Goal: Transaction & Acquisition: Purchase product/service

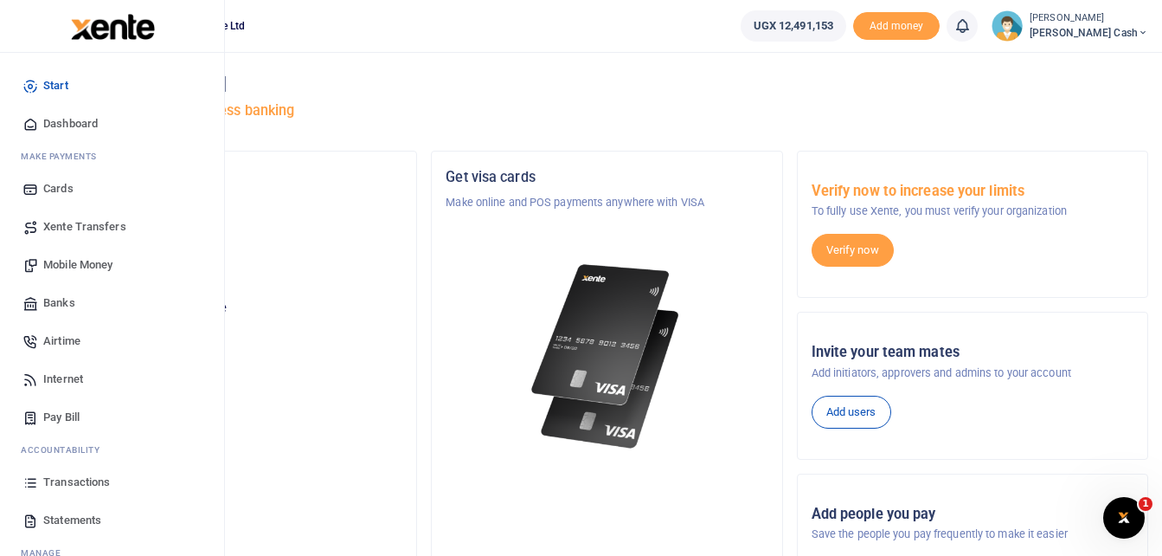
click at [79, 261] on span "Mobile Money" at bounding box center [77, 264] width 69 height 17
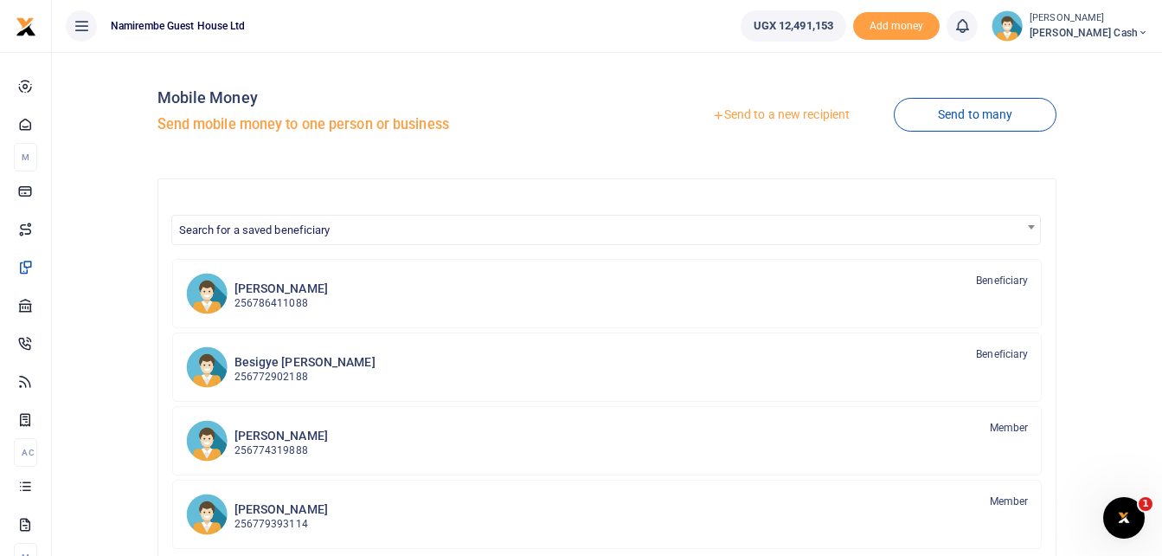
click at [794, 109] on link "Send to a new recipient" at bounding box center [781, 115] width 226 height 31
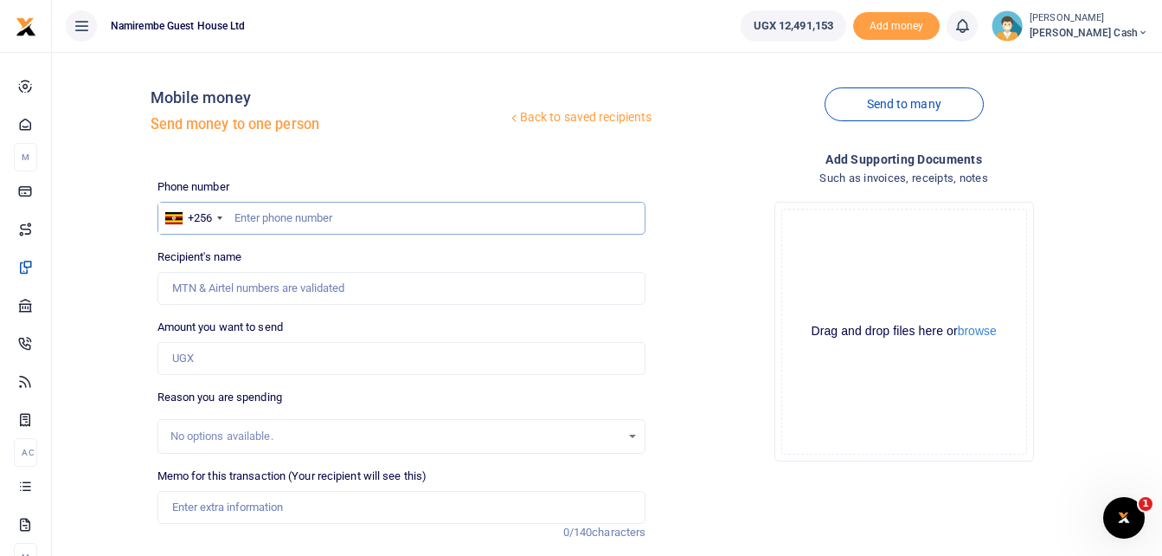
click at [269, 218] on input "text" at bounding box center [402, 218] width 489 height 33
type input "0782599495"
type input "Ismail Sewanyana"
type input "0782599495"
click at [184, 357] on input "Amount you want to send" at bounding box center [402, 358] width 489 height 33
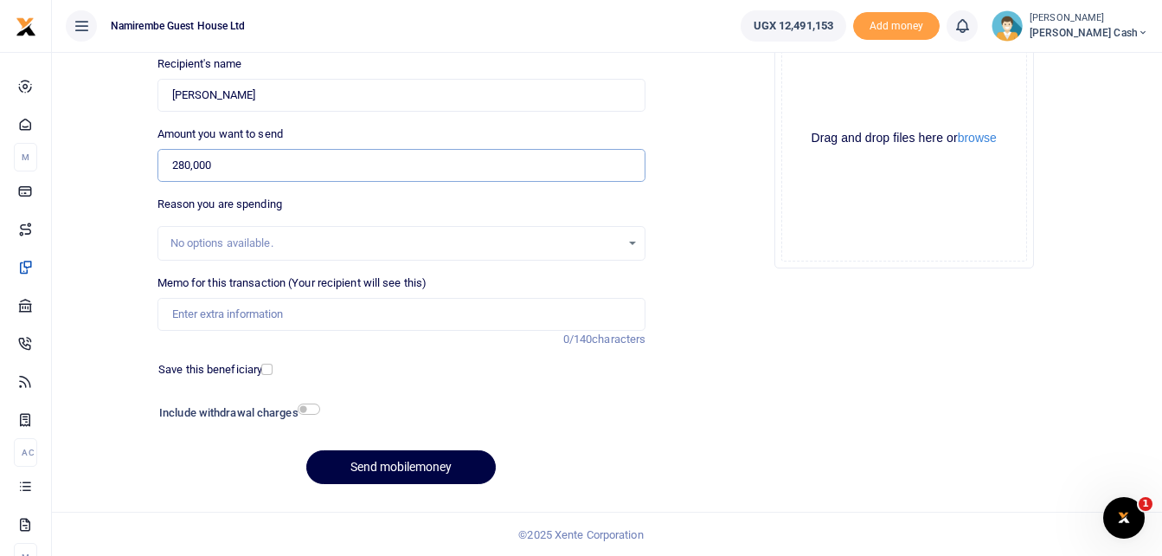
scroll to position [194, 0]
type input "280,000"
click at [191, 317] on input "Memo for this transaction (Your recipient will see this)" at bounding box center [402, 313] width 489 height 33
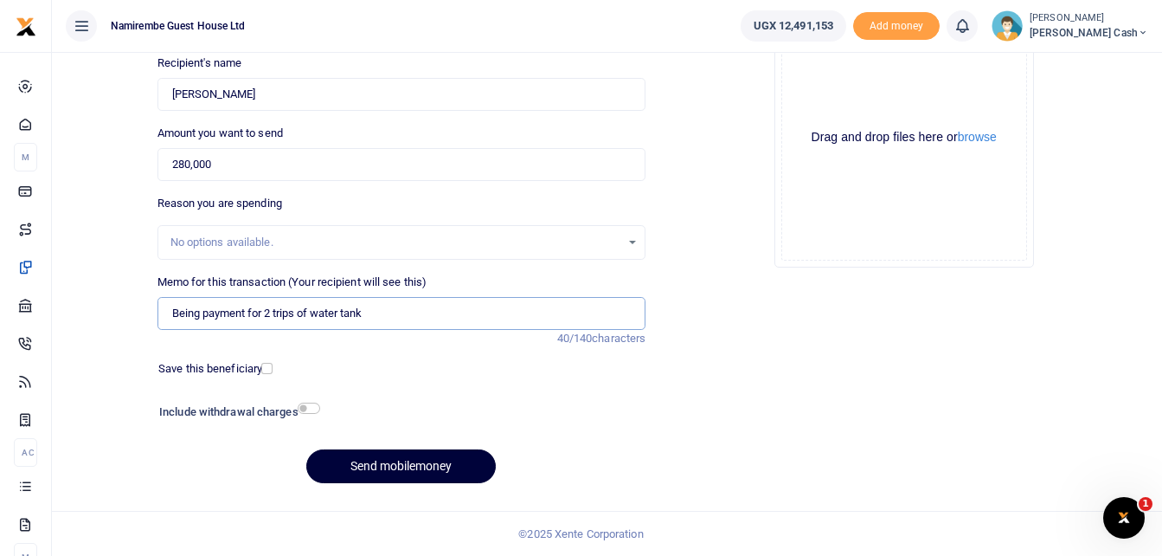
type input "Being payment for 2 trips of water tank"
click at [393, 463] on button "Send mobilemoney" at bounding box center [401, 466] width 190 height 34
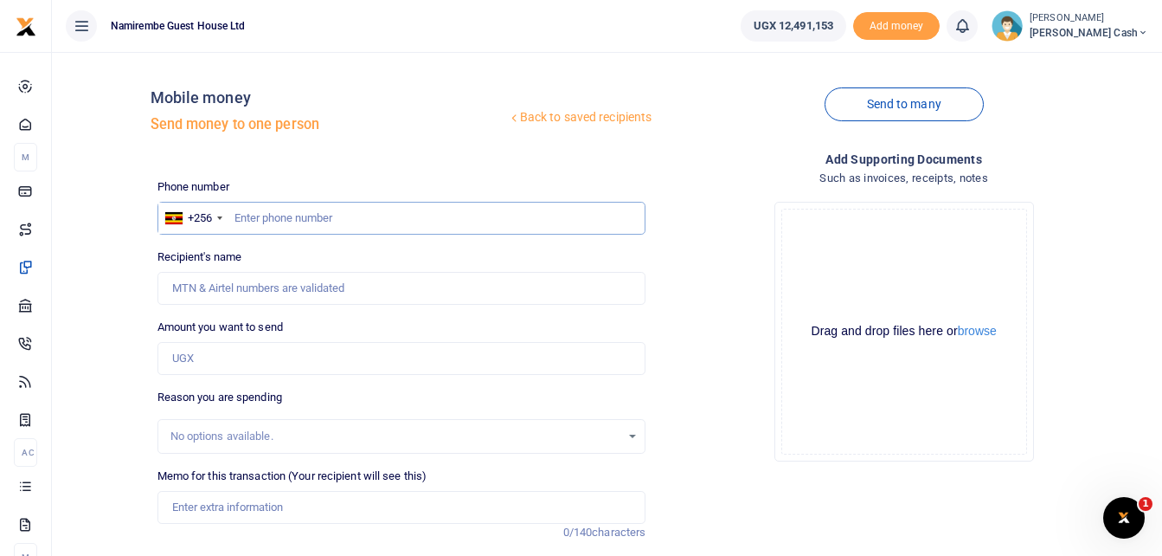
click at [267, 222] on input "text" at bounding box center [402, 218] width 489 height 33
click at [274, 219] on input "text" at bounding box center [402, 218] width 489 height 33
type input "0757199003"
type input "Nansikombi Joyce"
type input "0757199003"
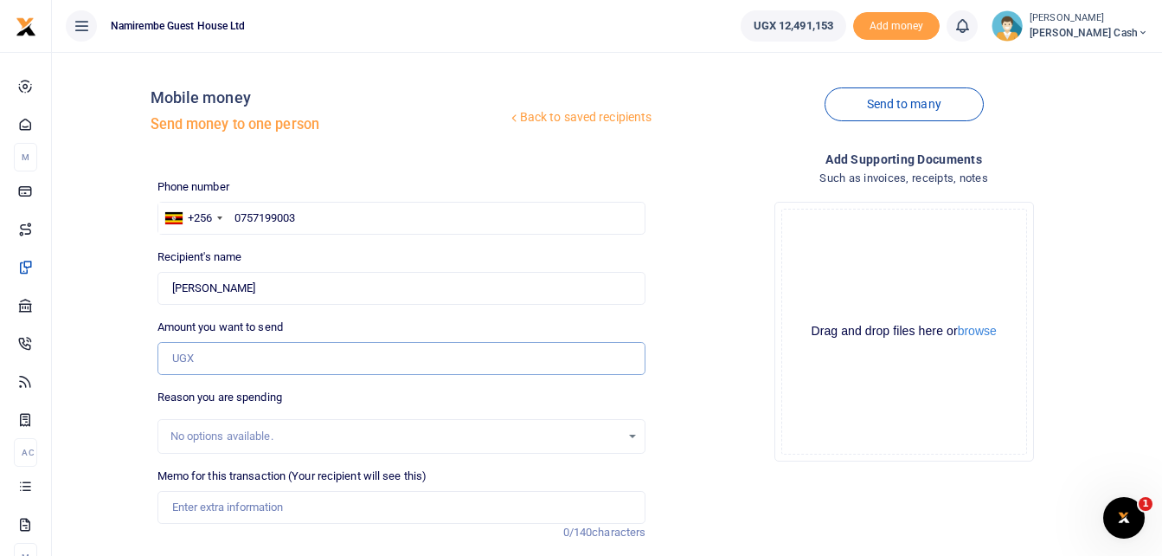
click at [188, 356] on input "Amount you want to send" at bounding box center [402, 358] width 489 height 33
type input "250,000"
click at [177, 503] on input "Memo for this transaction (Your recipient will see this)" at bounding box center [402, 507] width 489 height 33
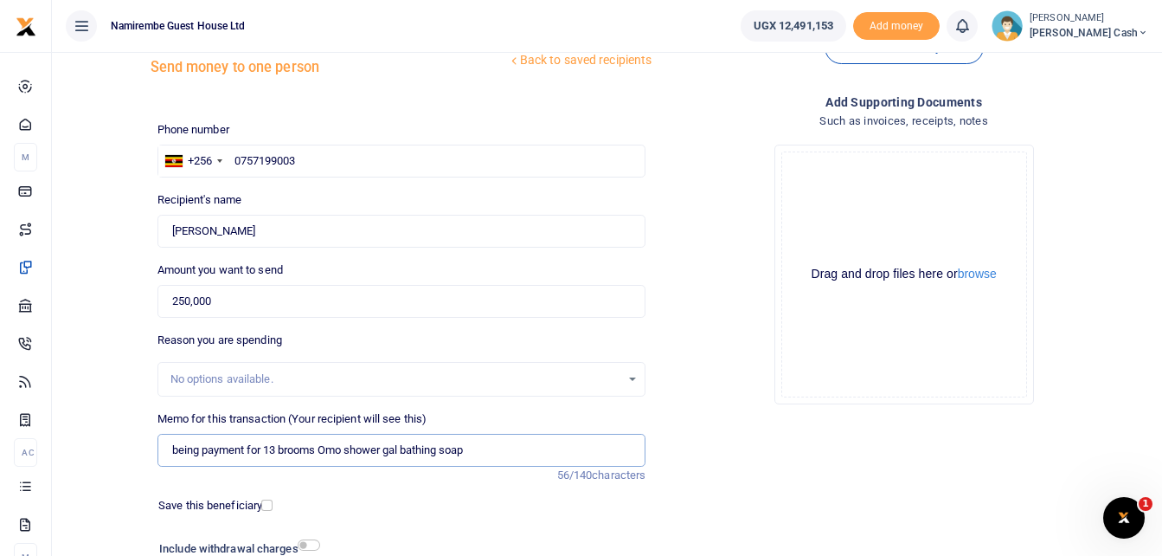
scroll to position [194, 0]
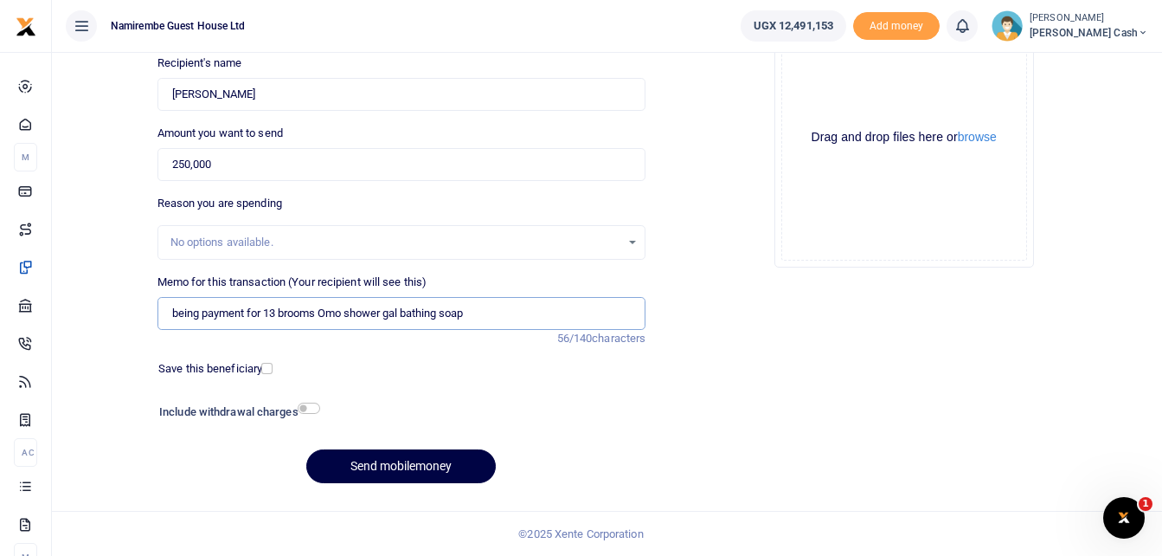
type input "being payment for 13 brooms Omo shower gal bathing soap"
click at [316, 408] on input "checkbox" at bounding box center [309, 408] width 23 height 11
checkbox input "true"
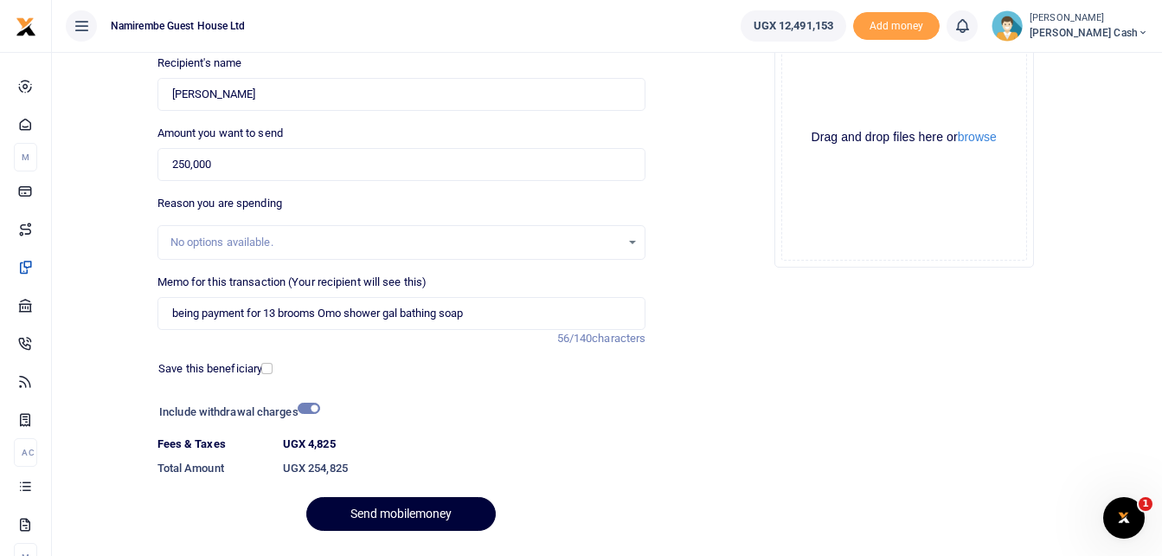
click at [421, 499] on button "Send mobilemoney" at bounding box center [401, 514] width 190 height 34
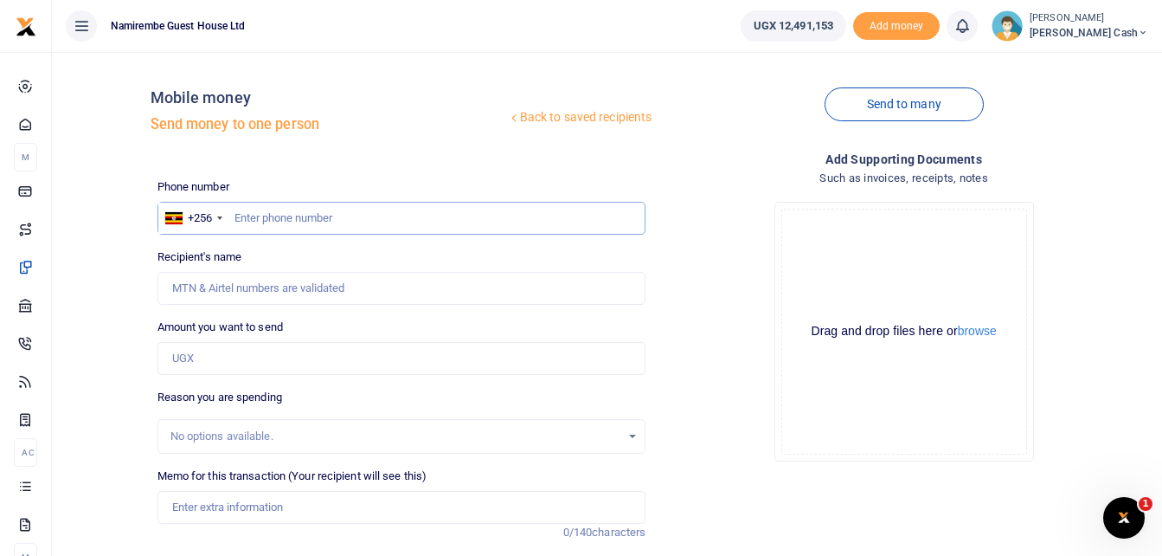
click at [247, 218] on input "text" at bounding box center [402, 218] width 489 height 33
type input "0786411088"
type input "[PERSON_NAME]"
type input "0786411088"
click at [196, 358] on input "Amount you want to send" at bounding box center [402, 358] width 489 height 33
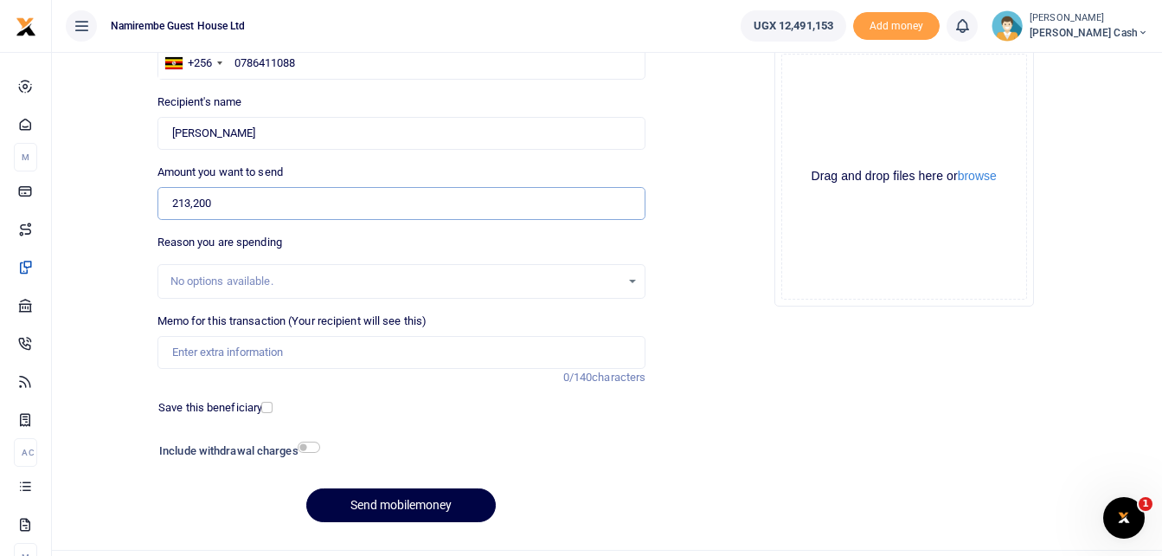
scroll to position [194, 0]
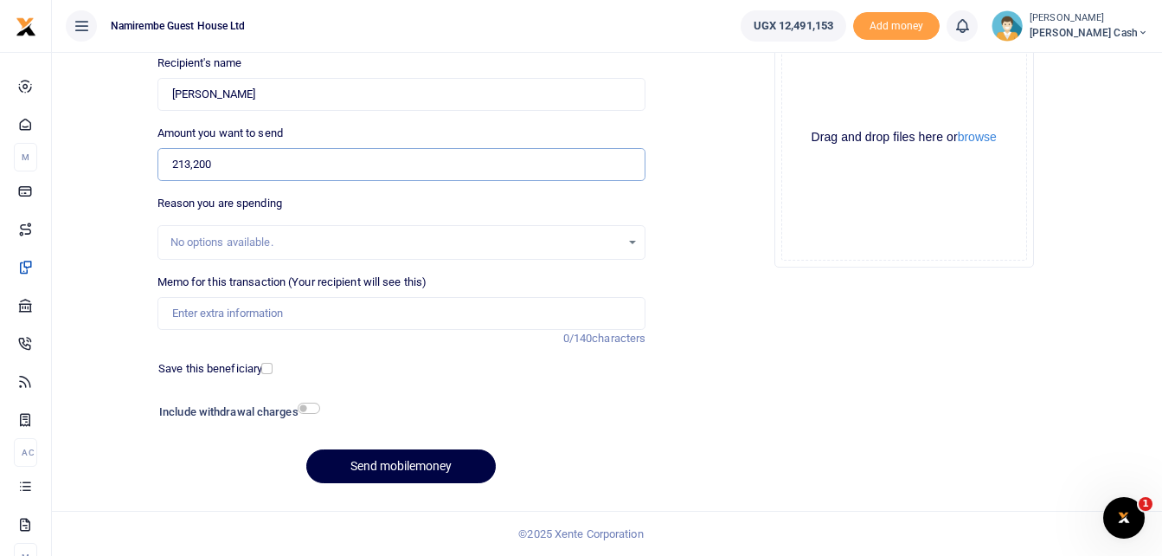
type input "213,200"
click at [207, 313] on input "Memo for this transaction (Your recipient will see this)" at bounding box center [402, 313] width 489 height 33
drag, startPoint x: 370, startPoint y: 319, endPoint x: 534, endPoint y: 307, distance: 164.9
type input "being payment for bananas onions gonja peas bread cheese cornflakes"
click at [315, 408] on input "checkbox" at bounding box center [309, 408] width 23 height 11
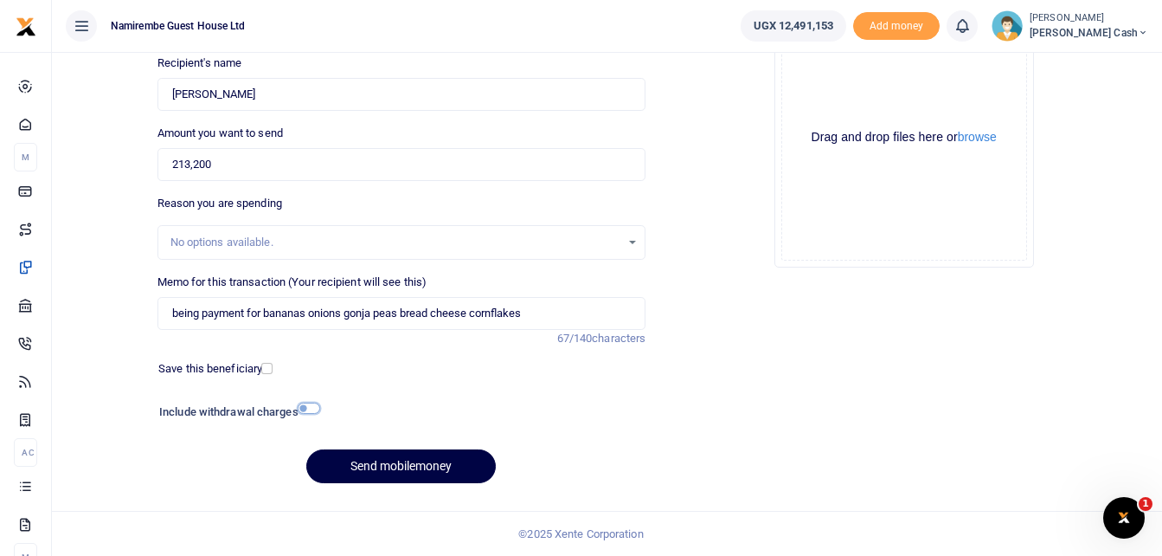
checkbox input "true"
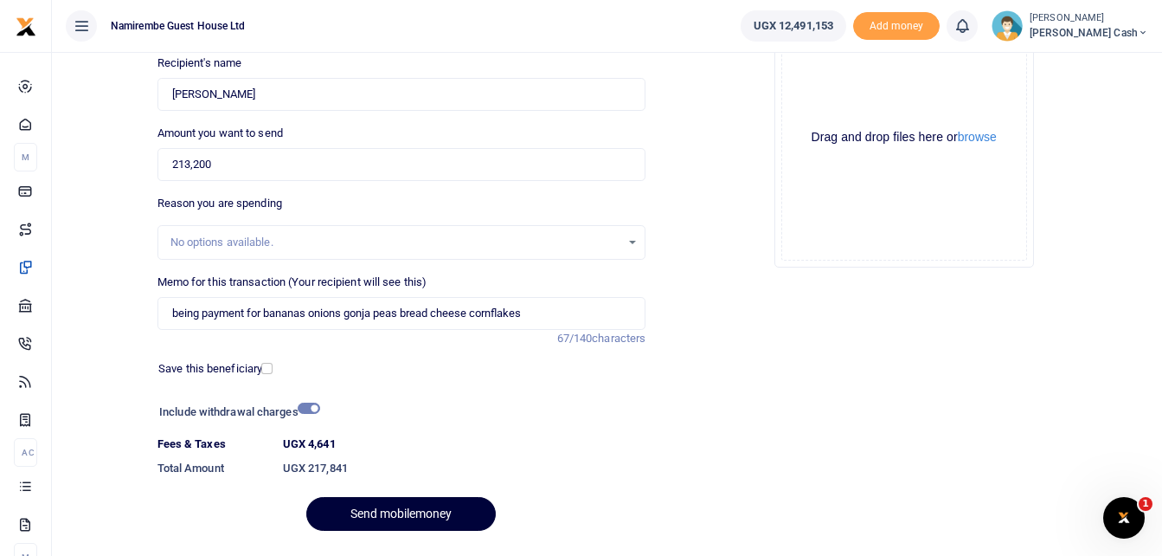
click at [408, 515] on button "Send mobilemoney" at bounding box center [401, 514] width 190 height 34
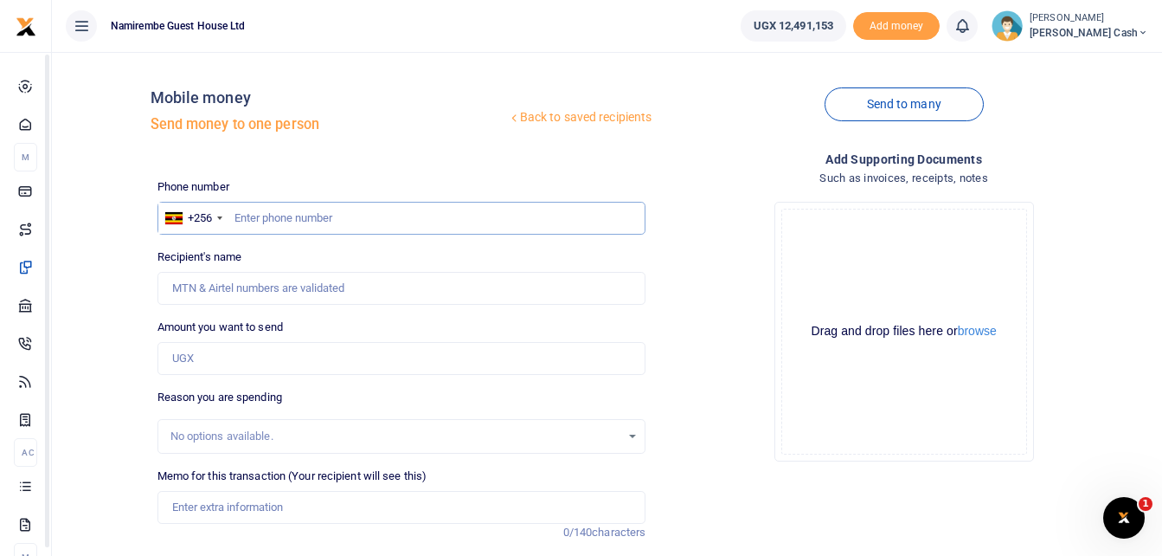
click at [300, 225] on input "text" at bounding box center [402, 218] width 489 height 33
type input "0759002374"
type input "Peter Mwebesa"
type input "0759002374"
click at [192, 357] on input "Amount you want to send" at bounding box center [402, 358] width 489 height 33
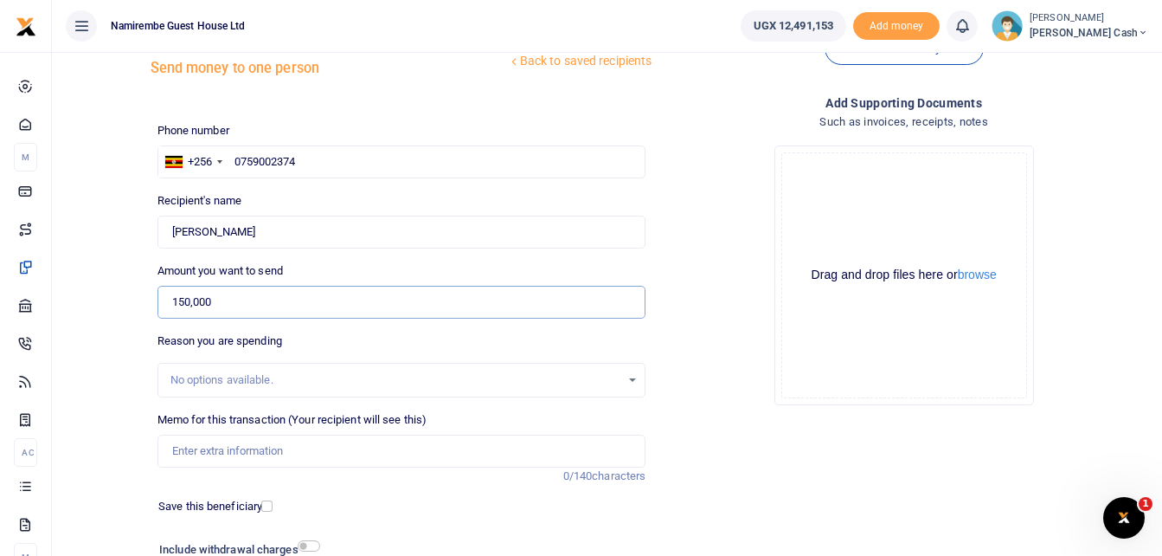
scroll to position [173, 0]
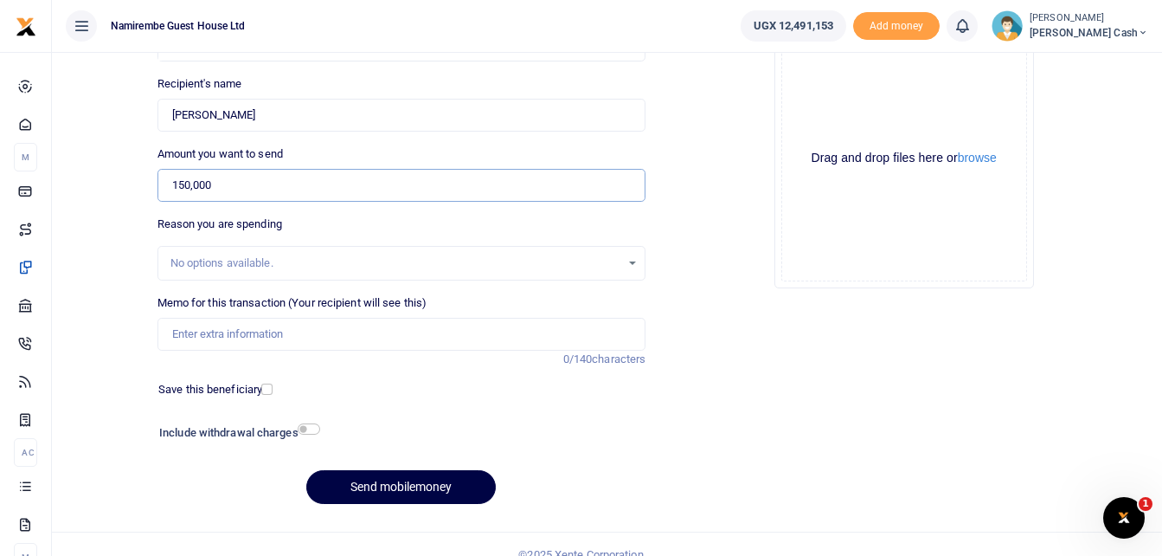
type input "150,000"
click at [194, 326] on input "Memo for this transaction (Your recipient will see this)" at bounding box center [402, 334] width 489 height 33
type input "being pay"
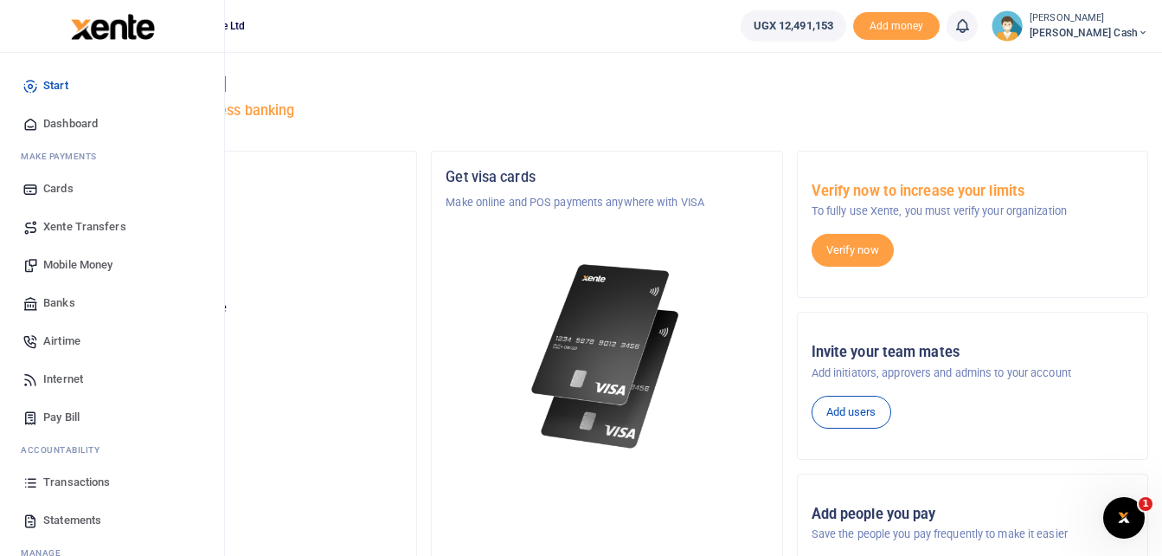
click at [74, 264] on span "Mobile Money" at bounding box center [77, 264] width 69 height 17
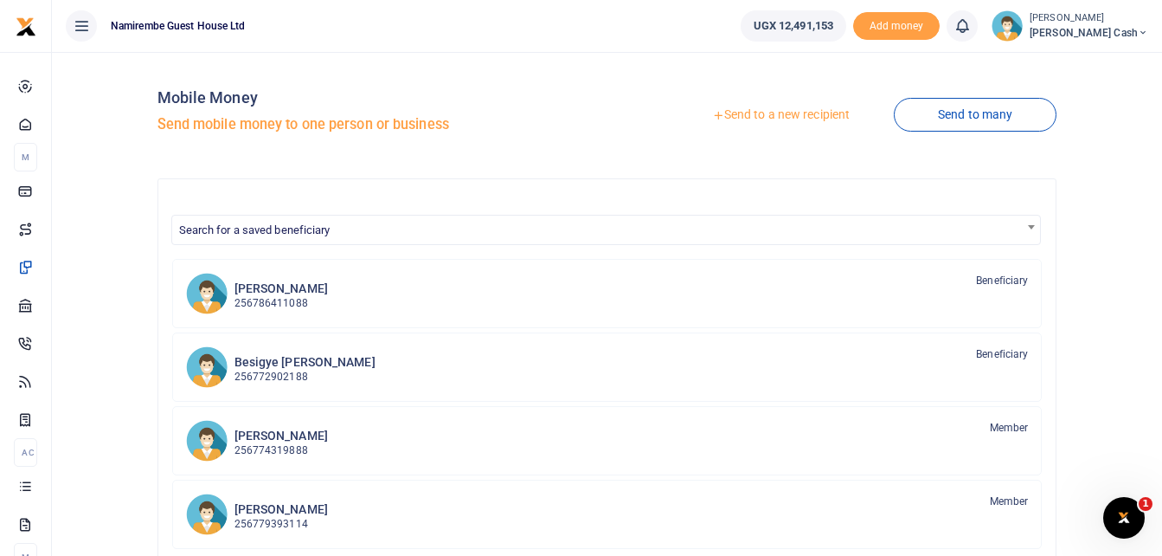
click at [766, 115] on link "Send to a new recipient" at bounding box center [781, 115] width 226 height 31
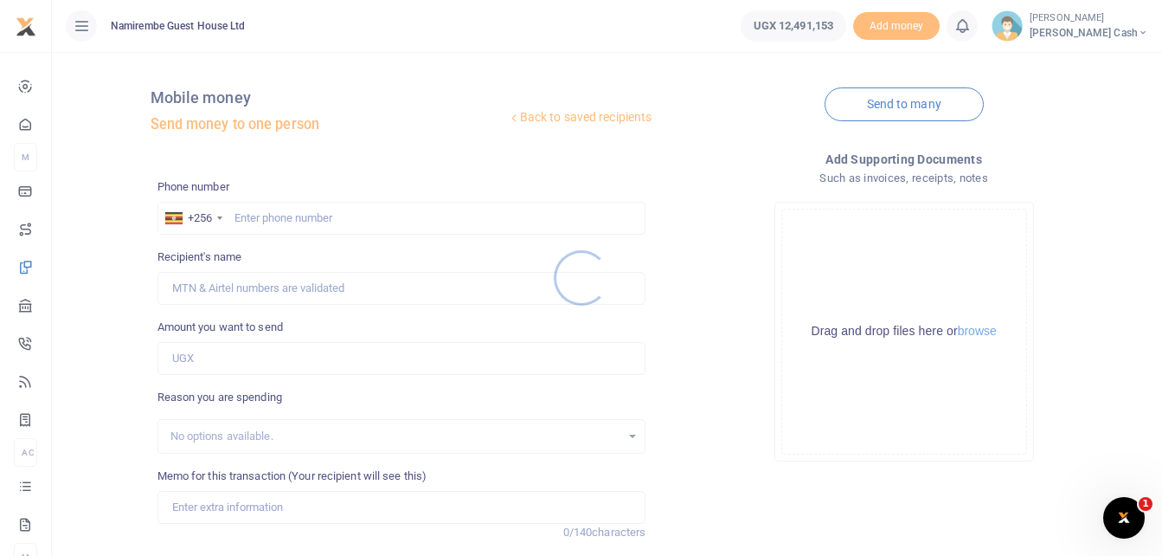
click at [251, 216] on div at bounding box center [581, 278] width 1162 height 556
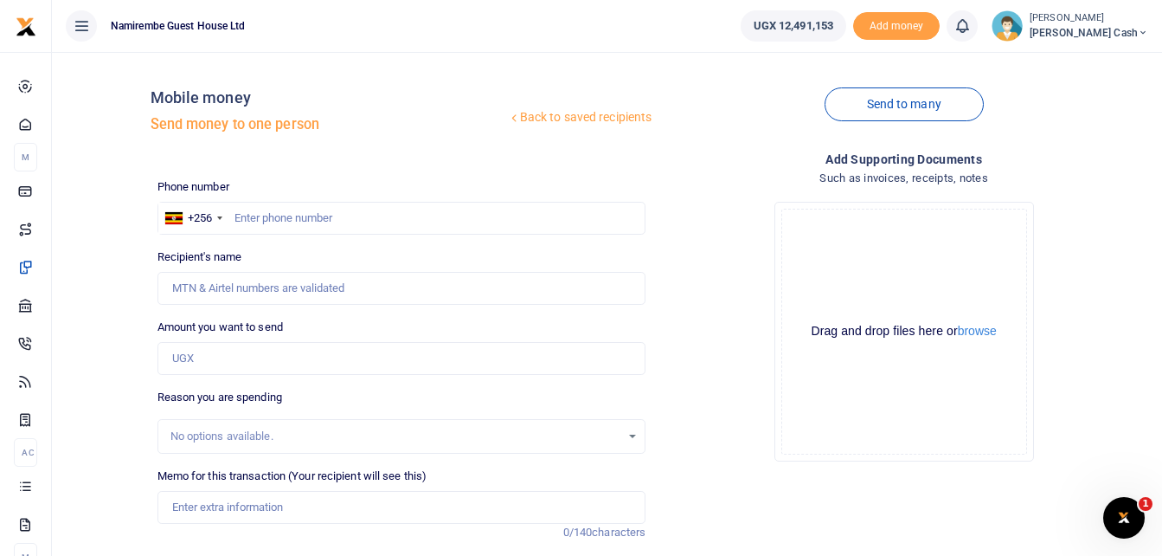
click at [254, 210] on div at bounding box center [581, 278] width 1162 height 556
click at [254, 215] on input "text" at bounding box center [402, 218] width 489 height 33
type input "0759002374"
type input "Peter Mwebesa"
type input "0759002374"
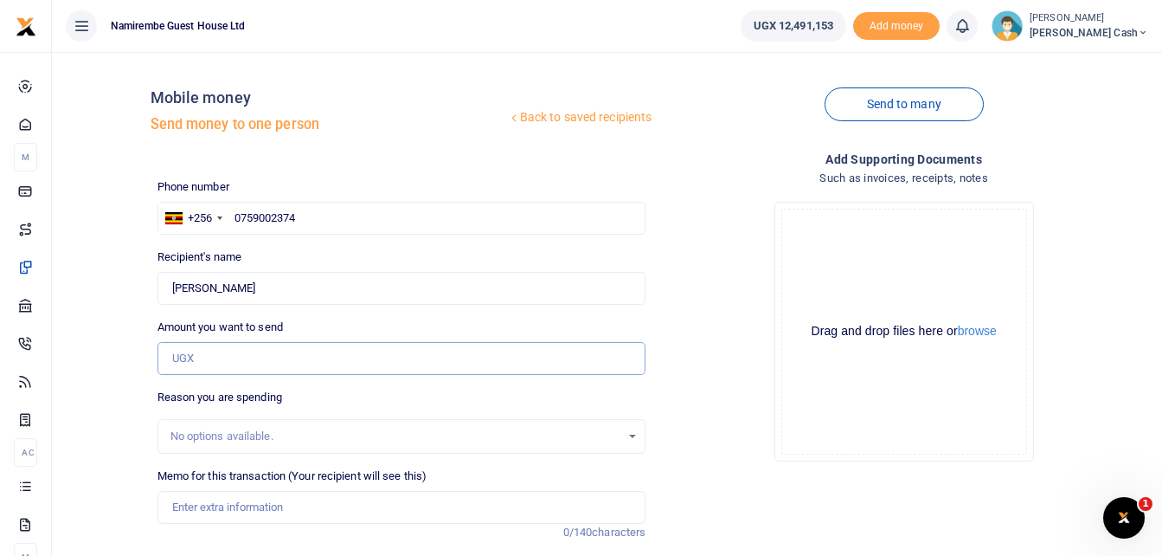
click at [210, 363] on input "Amount you want to send" at bounding box center [402, 358] width 489 height 33
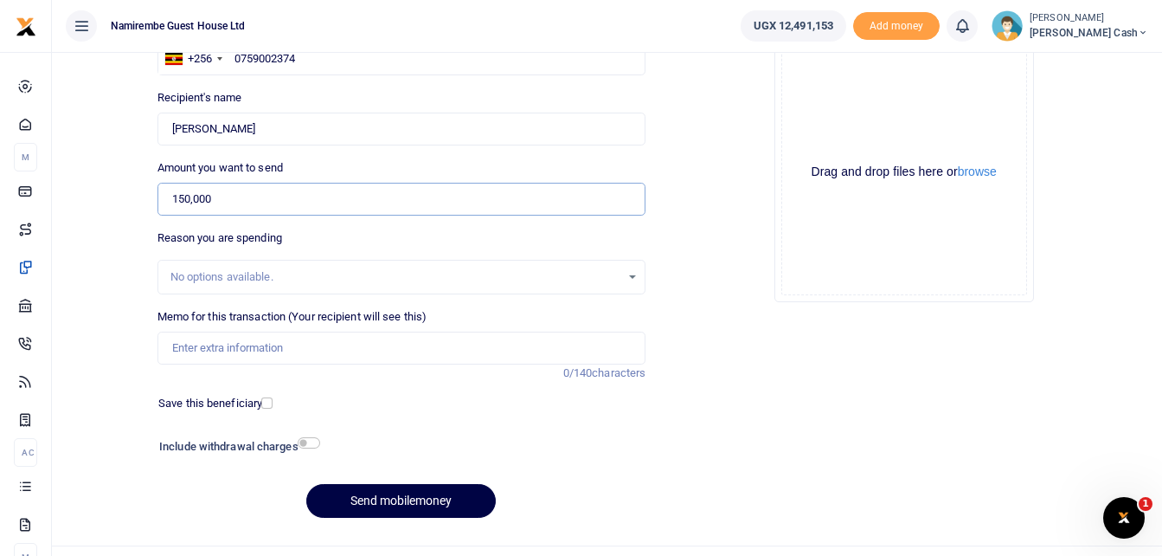
scroll to position [173, 0]
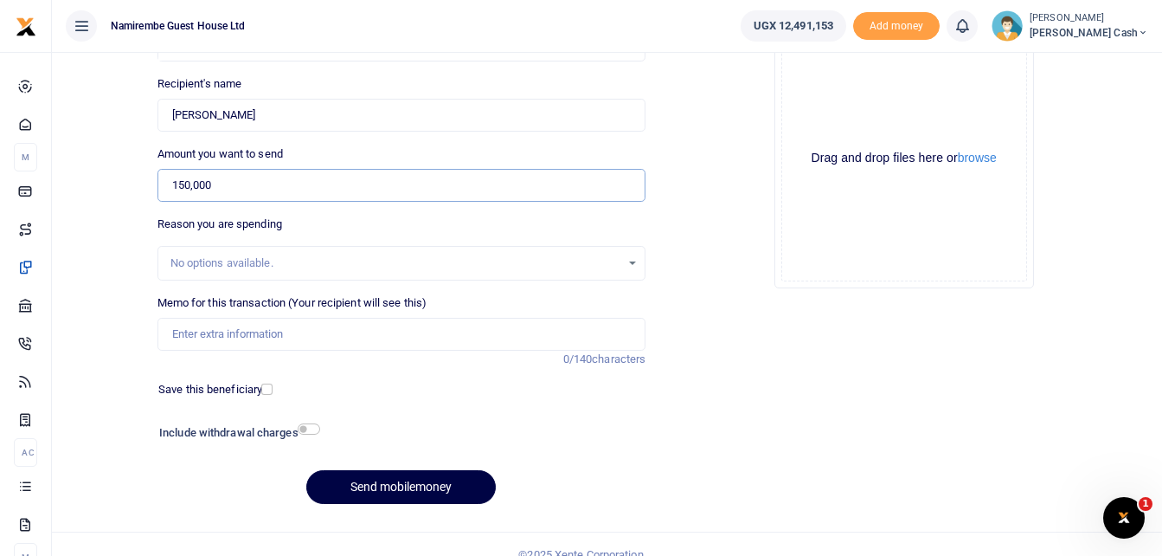
type input "150,000"
click at [196, 331] on input "Memo for this transaction (Your recipient will see this)" at bounding box center [402, 334] width 489 height 33
type input "B"
click at [274, 338] on input "being payment for" at bounding box center [402, 334] width 489 height 33
type input "being payment for 50"
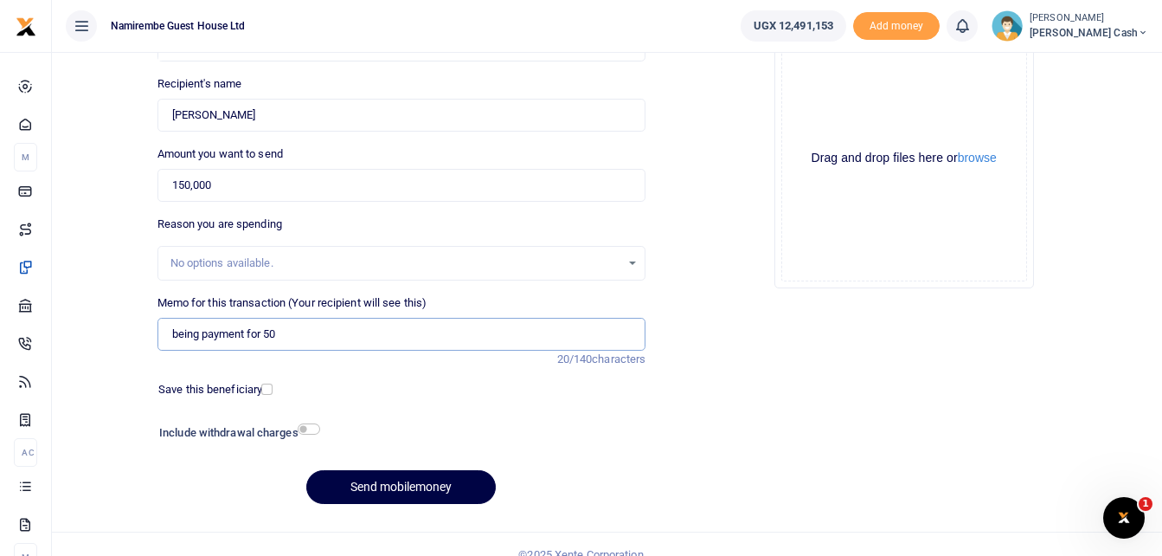
click at [306, 470] on button "Send mobilemoney" at bounding box center [401, 487] width 190 height 34
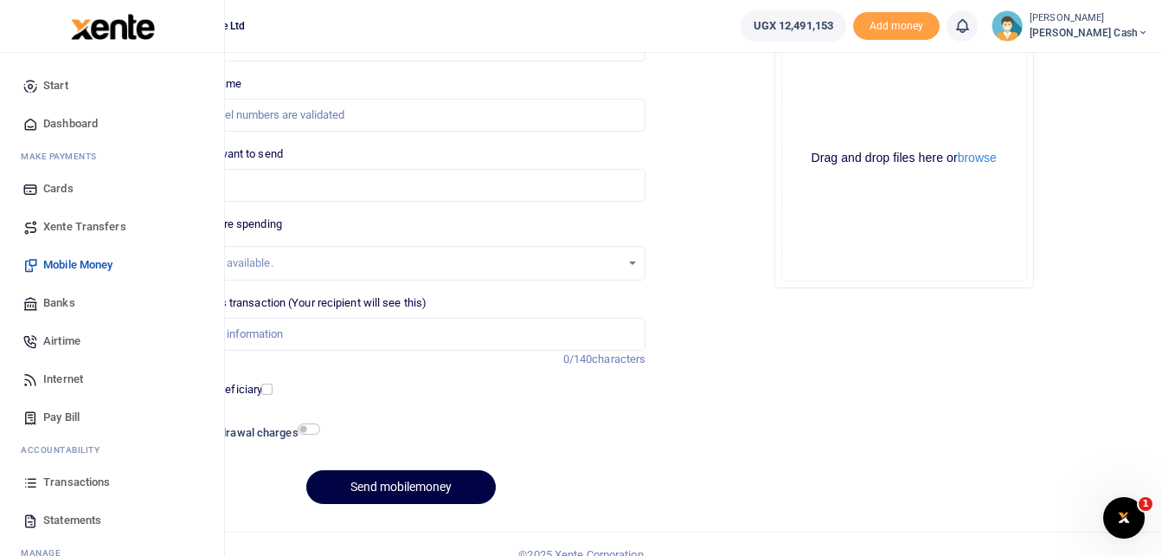
click at [84, 483] on span "Transactions" at bounding box center [76, 481] width 67 height 17
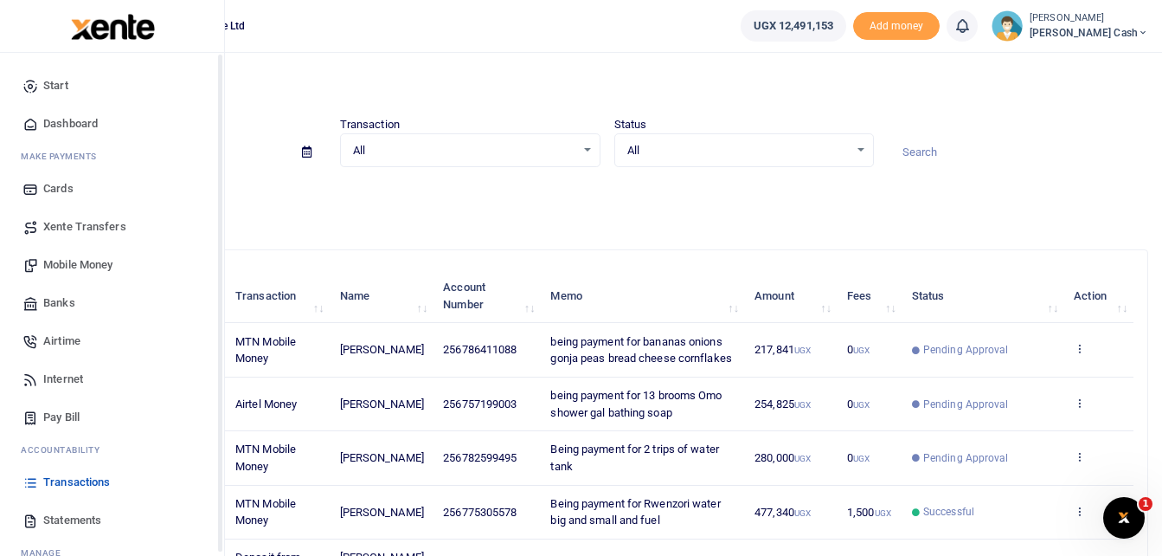
click at [71, 269] on span "Mobile Money" at bounding box center [77, 264] width 69 height 17
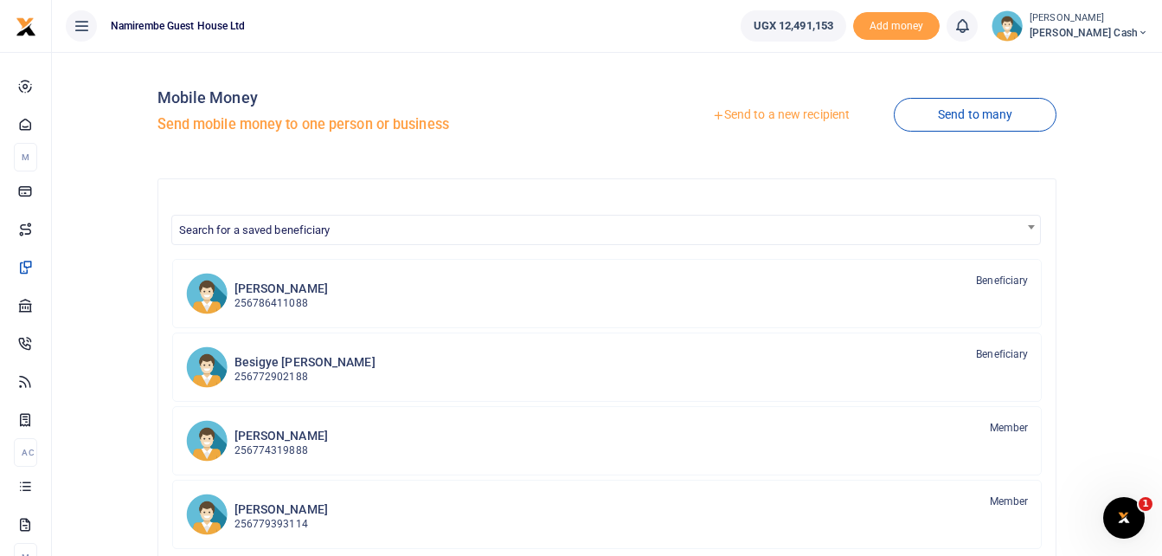
click at [801, 115] on link "Send to a new recipient" at bounding box center [781, 115] width 226 height 31
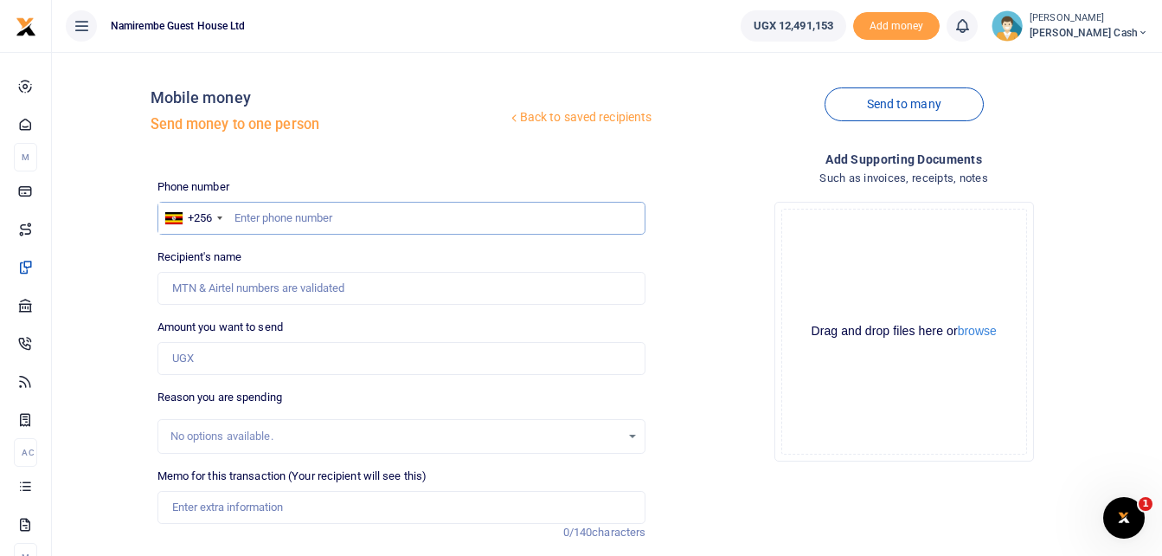
click at [288, 221] on input "text" at bounding box center [402, 218] width 489 height 33
type input "0779181194"
type input "George Williams Nakibinge"
type input "0779181194"
click at [170, 362] on input "Amount you want to send" at bounding box center [402, 358] width 489 height 33
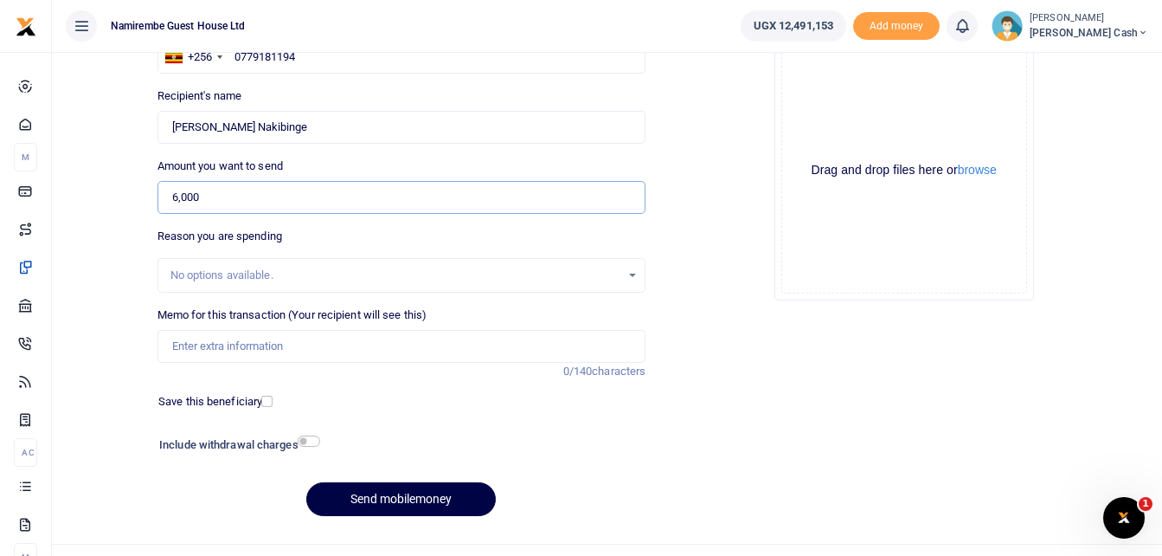
scroll to position [194, 0]
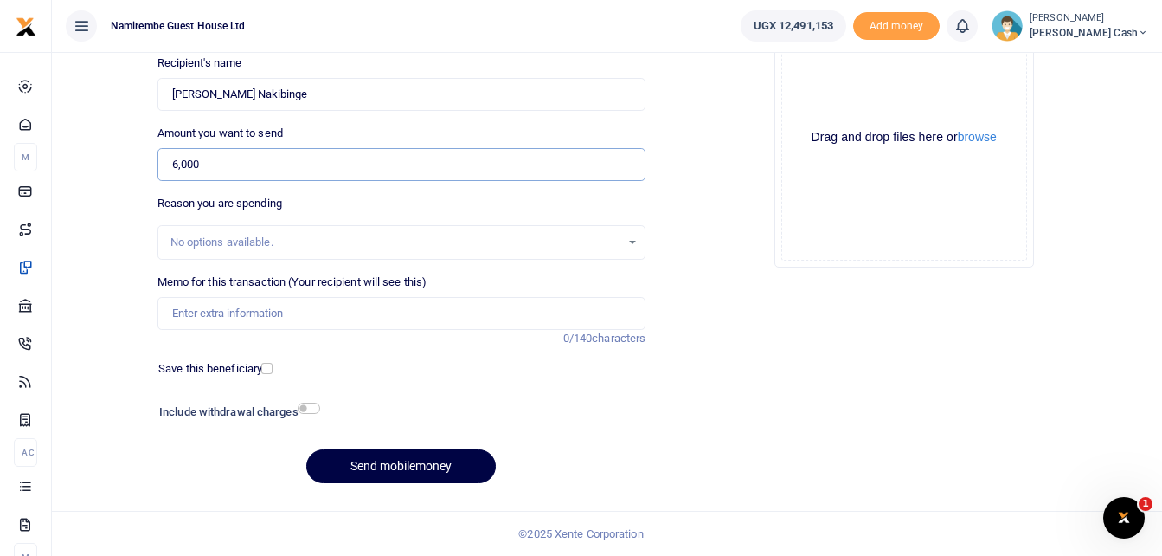
type input "6,000"
click at [204, 308] on input "Memo for this transaction (Your recipient will see this)" at bounding box center [402, 313] width 489 height 33
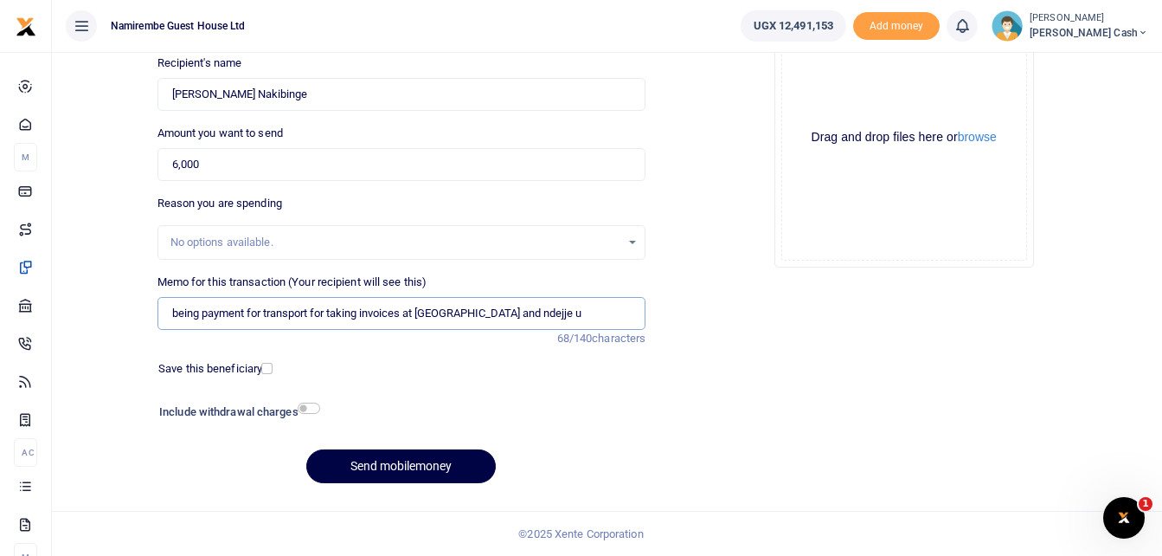
type input "being payment for transport for taking invoices at ircu and ndejje u"
click at [504, 352] on div "Phone number +256 Uganda +256 0779181194 Phone is required. Recipient's name Fo…" at bounding box center [402, 240] width 503 height 513
click at [308, 409] on input "checkbox" at bounding box center [309, 408] width 23 height 11
checkbox input "true"
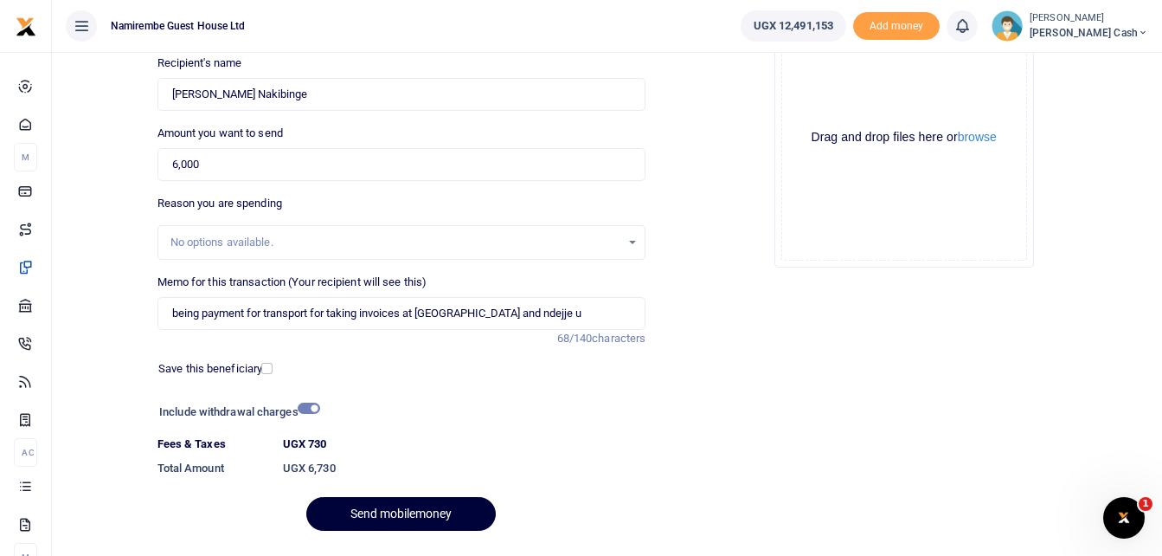
click at [376, 497] on button "Send mobilemoney" at bounding box center [401, 514] width 190 height 34
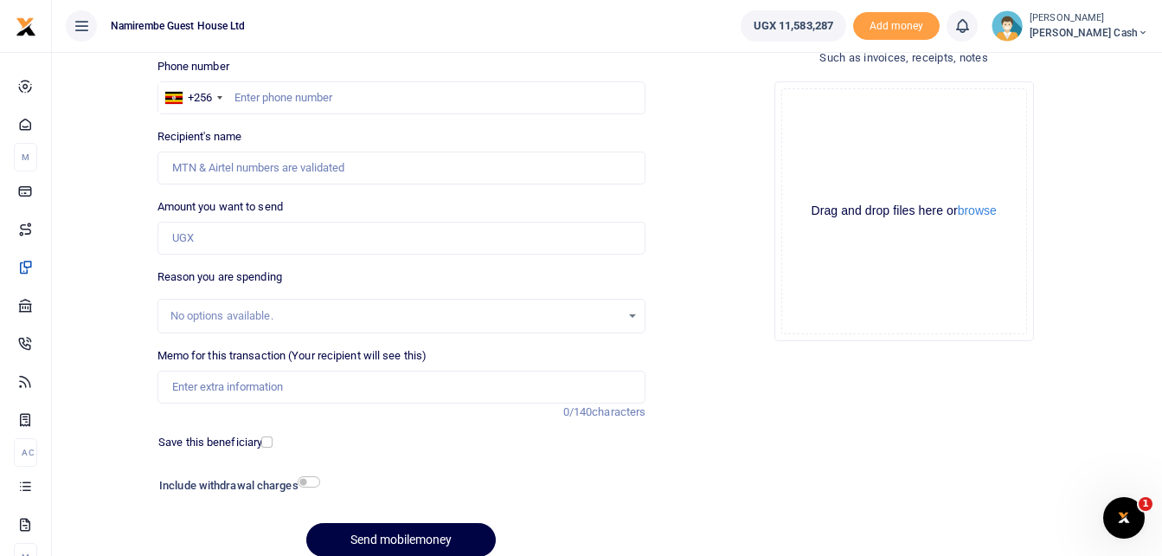
scroll to position [21, 0]
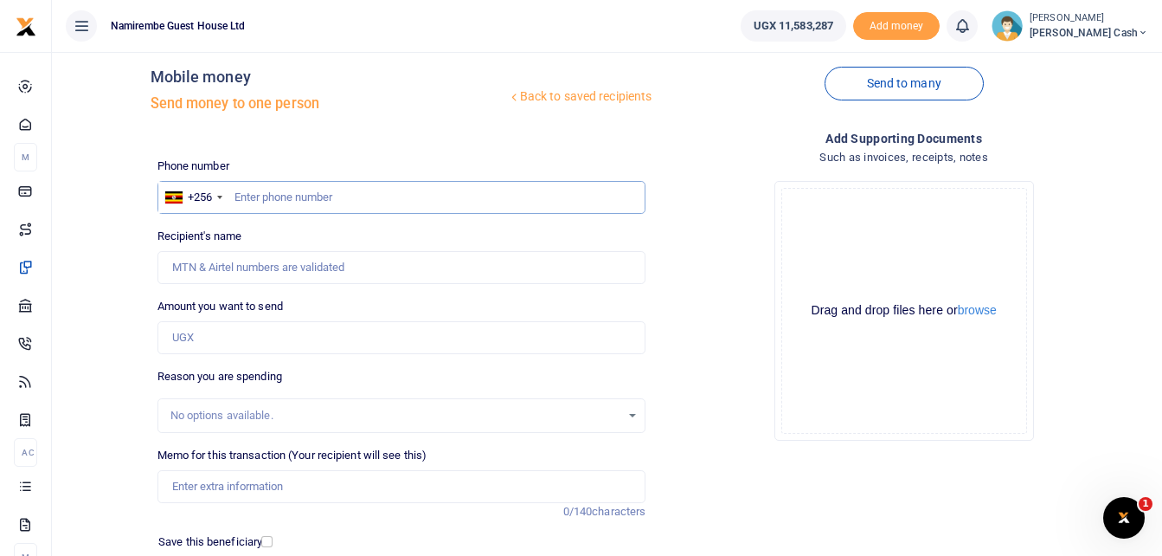
click at [271, 197] on input "text" at bounding box center [402, 197] width 489 height 33
type input "07847770741"
type input "[PERSON_NAME]"
click at [281, 195] on input "07847770741" at bounding box center [402, 197] width 489 height 33
type input "0784770741"
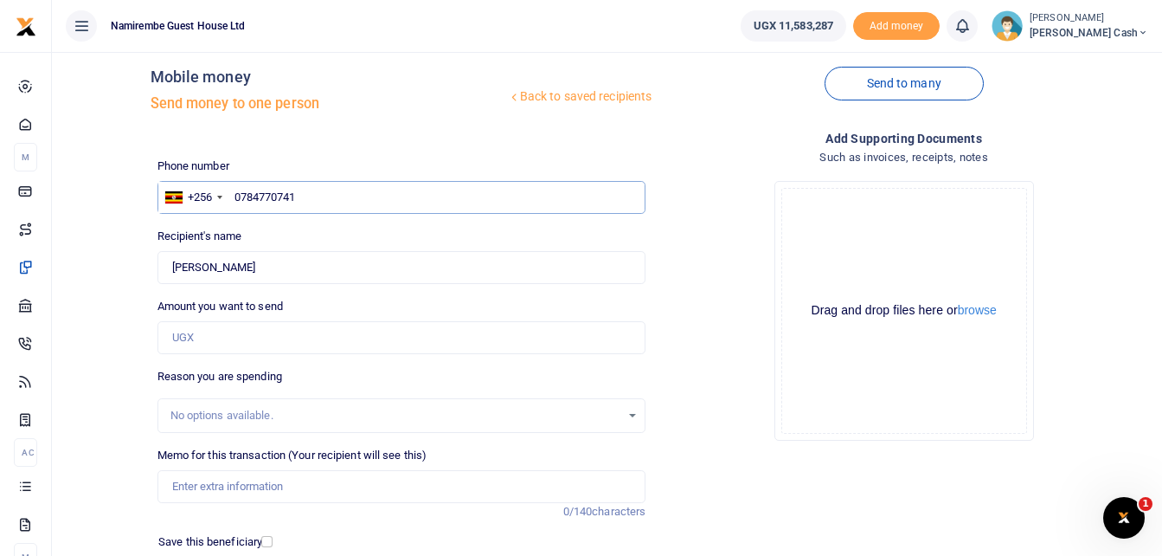
type input "Gorreti [PERSON_NAME]"
type input "0784770741"
click at [208, 333] on input "Amount you want to send" at bounding box center [402, 337] width 489 height 33
type input "96,000"
click at [184, 493] on input "Memo for this transaction (Your recipient will see this)" at bounding box center [402, 486] width 489 height 33
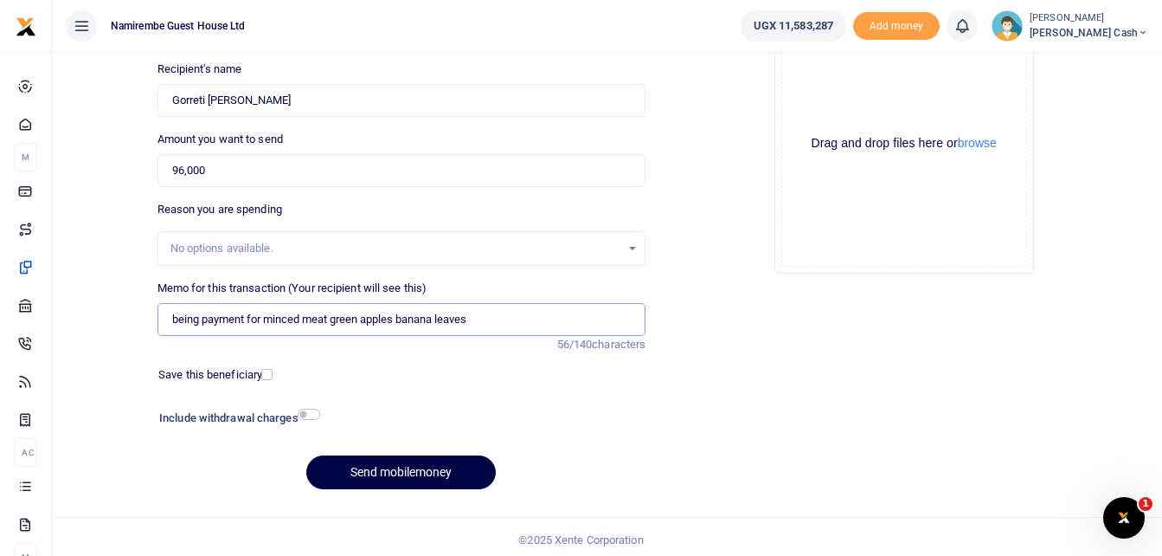
scroll to position [194, 0]
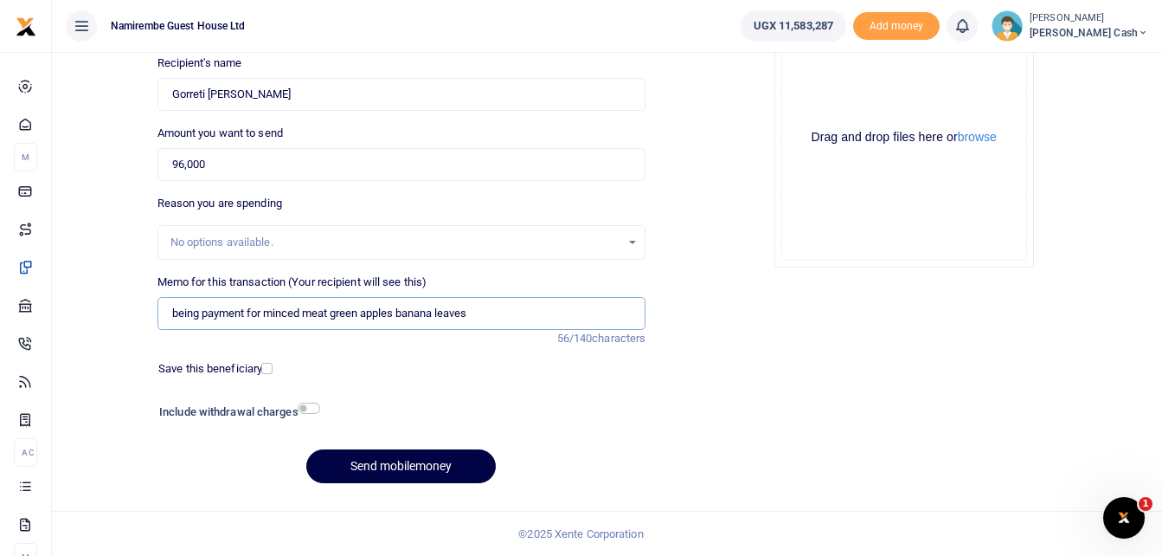
type input "being payment for minced meat green apples banana leaves"
click at [304, 409] on input "checkbox" at bounding box center [309, 408] width 23 height 11
checkbox input "true"
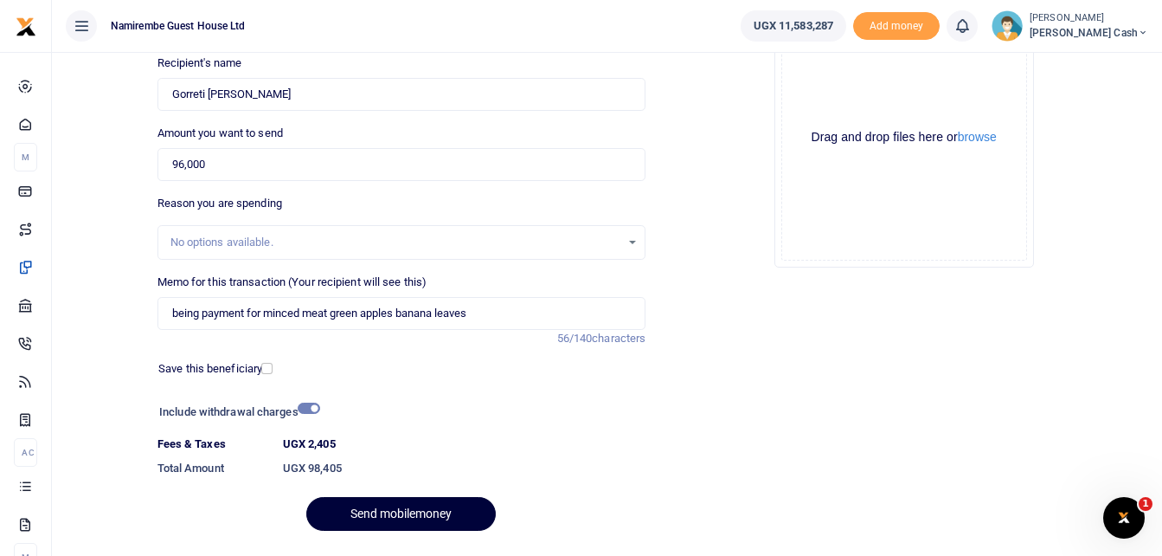
click at [381, 512] on button "Send mobilemoney" at bounding box center [401, 514] width 190 height 34
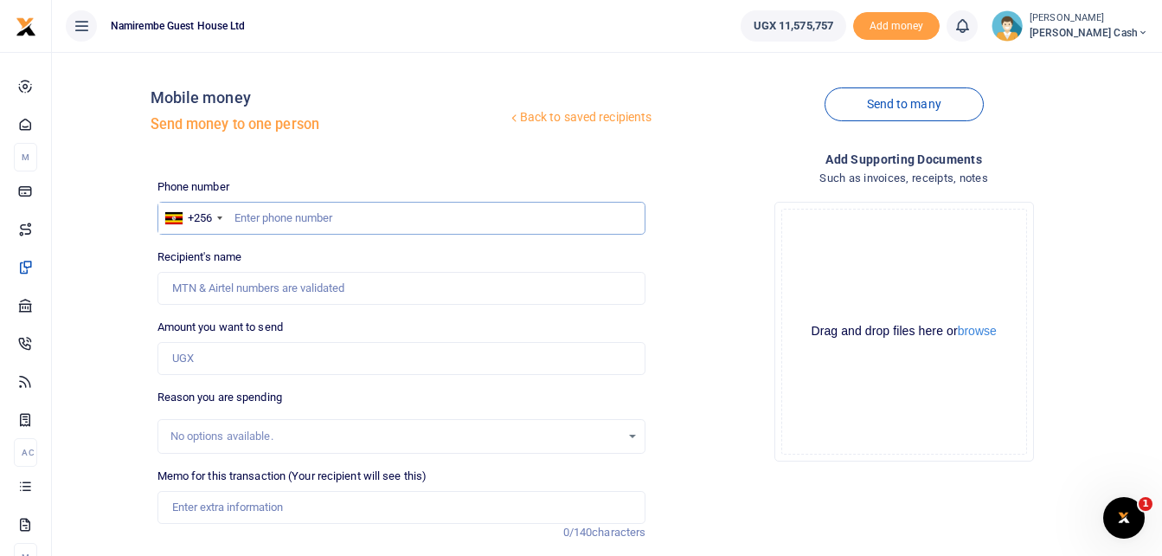
click at [261, 209] on input "text" at bounding box center [402, 218] width 489 height 33
type input "0773151605"
type input "[PERSON_NAME]"
type input "0773151605"
click at [204, 355] on input "Amount you want to send" at bounding box center [402, 358] width 489 height 33
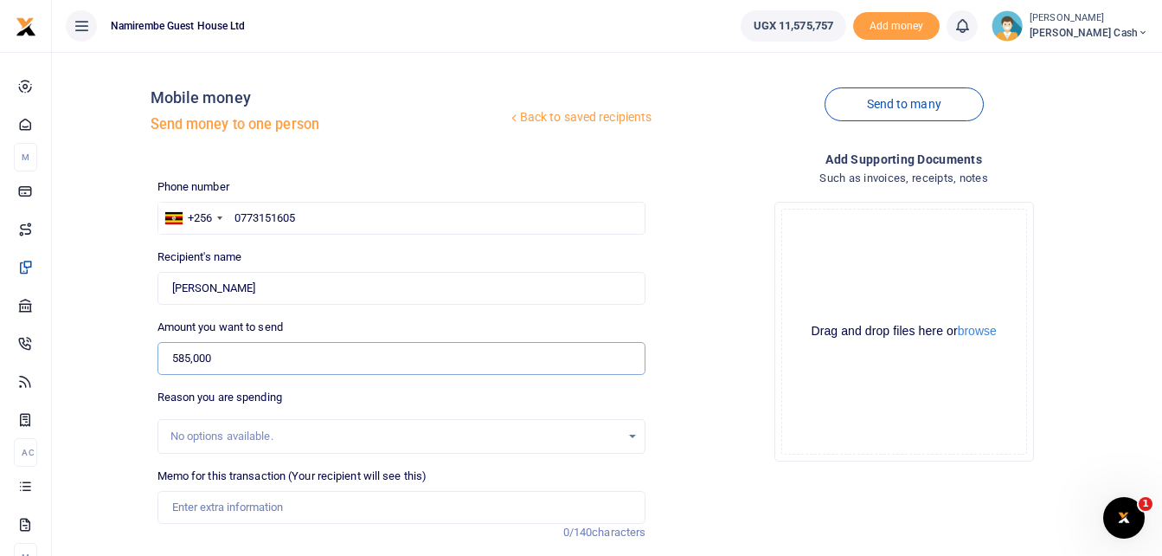
type input "585,000"
click at [201, 518] on input "Memo for this transaction (Your recipient will see this)" at bounding box center [402, 507] width 489 height 33
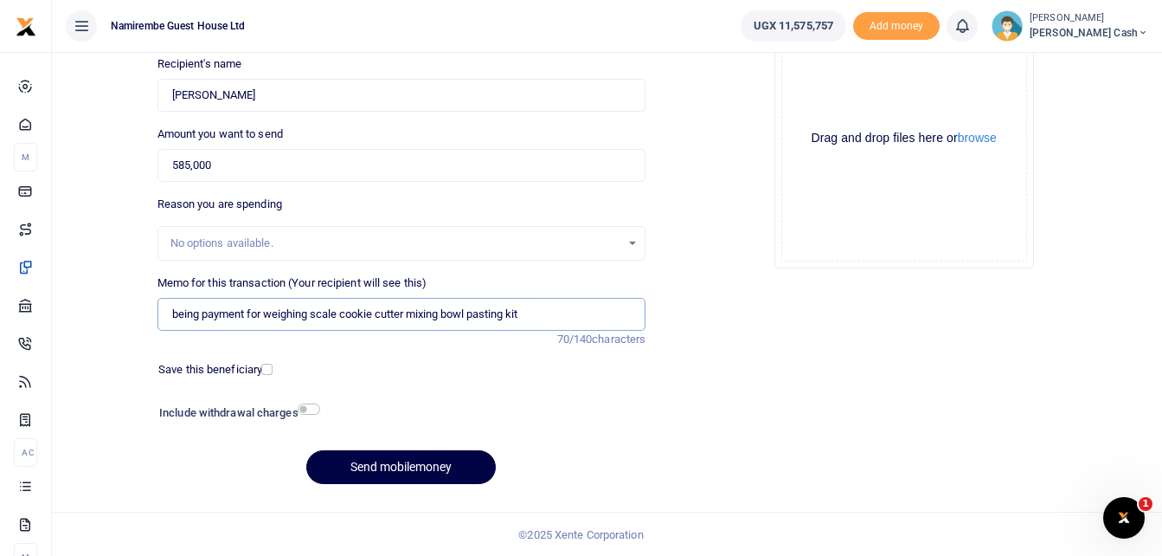
scroll to position [194, 0]
type input "being payment for weighing scale cookie cutter mixing bowl pasting kit"
click at [304, 410] on input "checkbox" at bounding box center [309, 408] width 23 height 11
checkbox input "true"
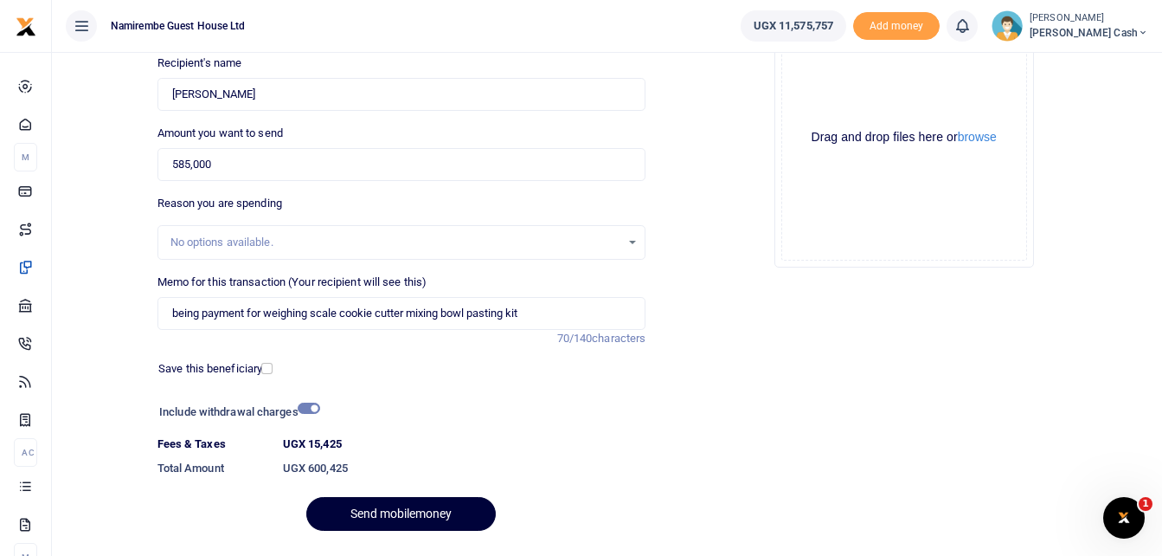
click at [419, 515] on button "Send mobilemoney" at bounding box center [401, 514] width 190 height 34
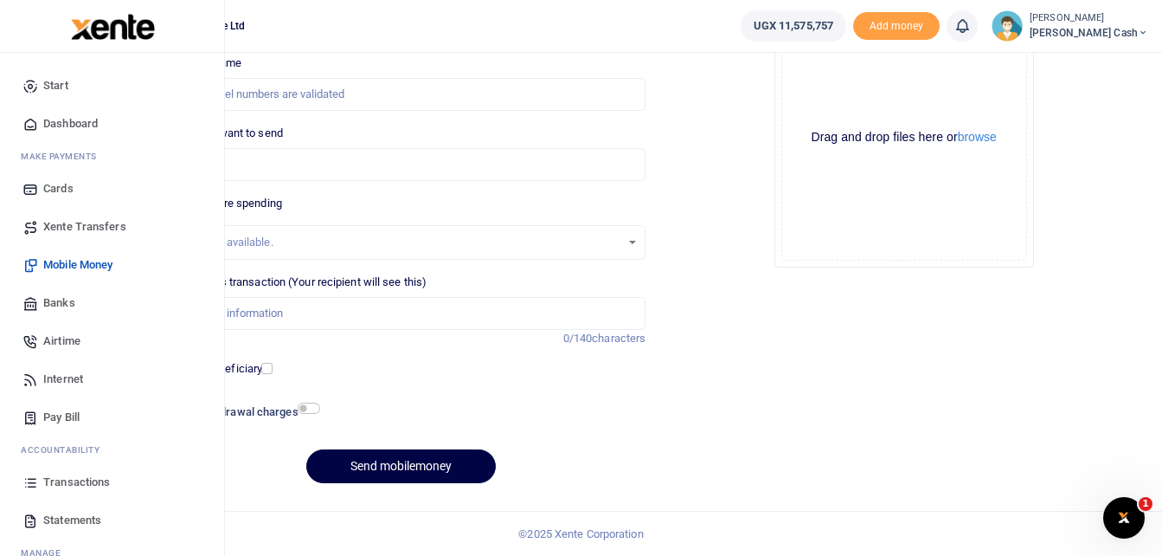
click at [78, 483] on span "Transactions" at bounding box center [76, 481] width 67 height 17
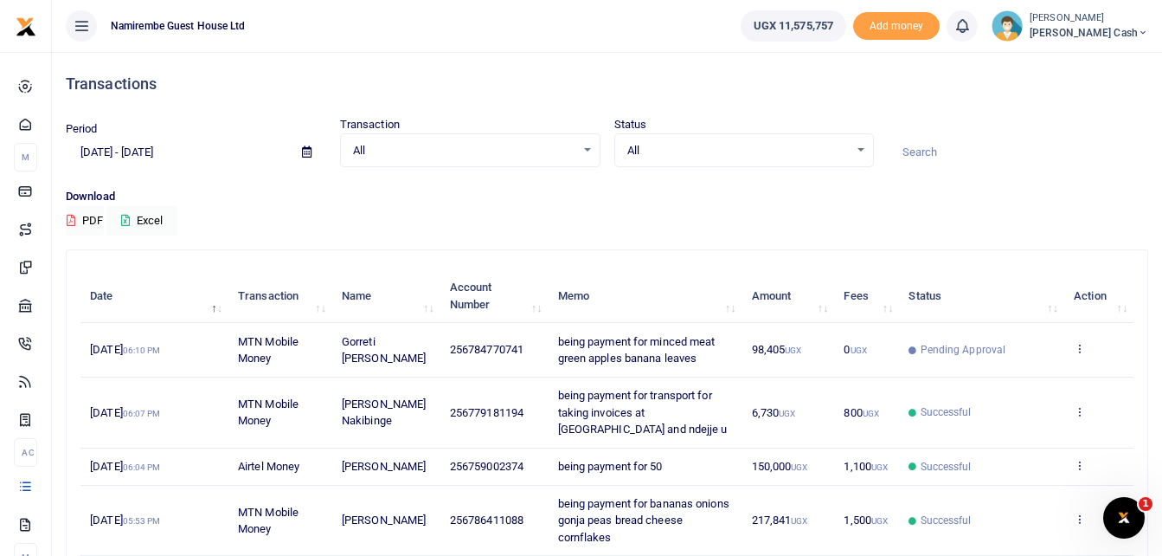
scroll to position [87, 0]
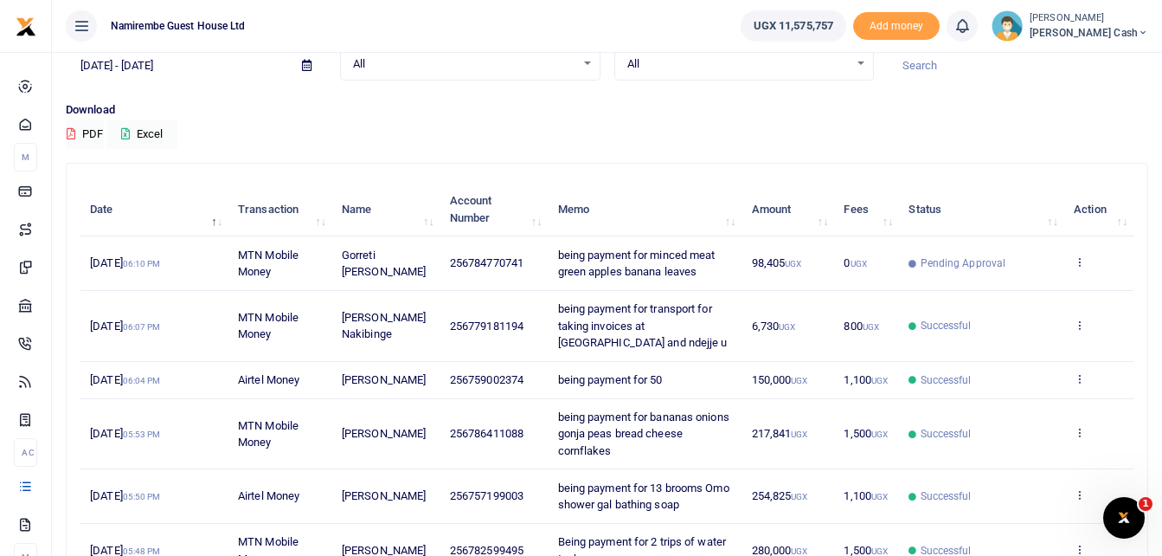
click at [677, 376] on td "being payment for 50" at bounding box center [645, 380] width 194 height 37
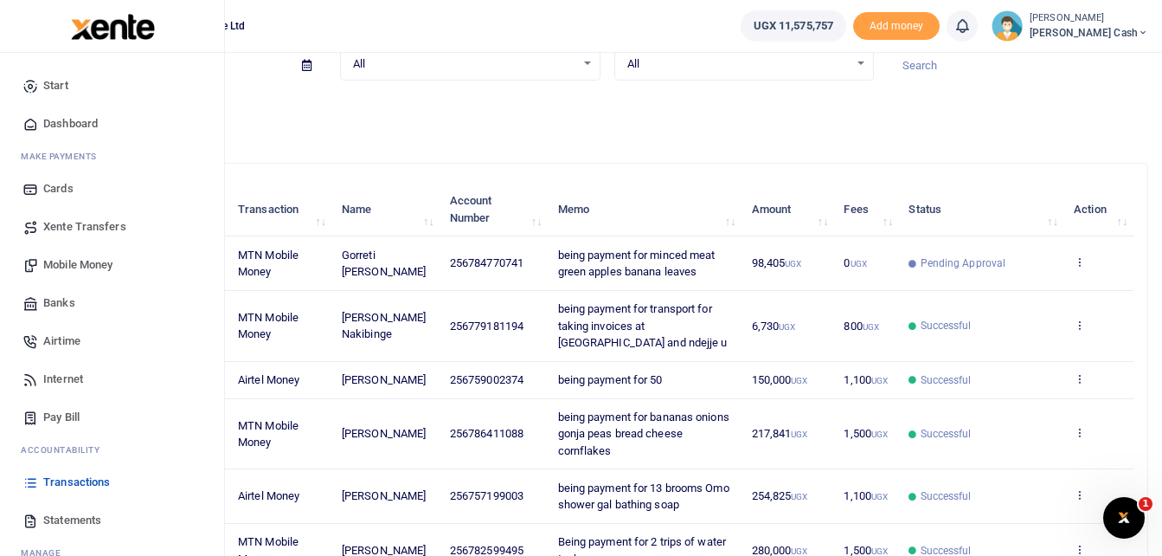
click at [76, 259] on span "Mobile Money" at bounding box center [77, 264] width 69 height 17
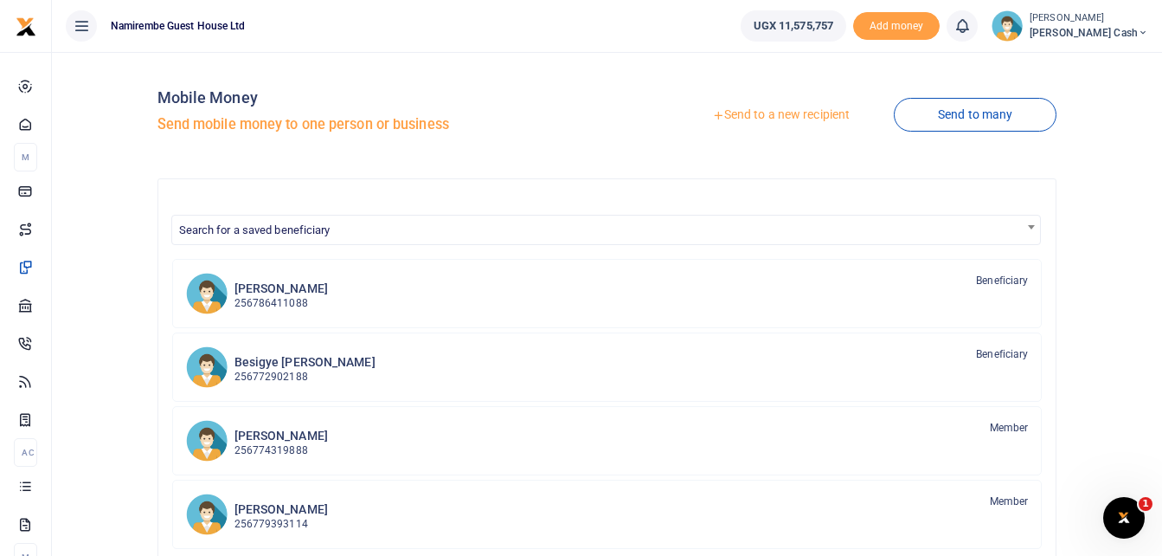
click at [778, 109] on link "Send to a new recipient" at bounding box center [781, 115] width 226 height 31
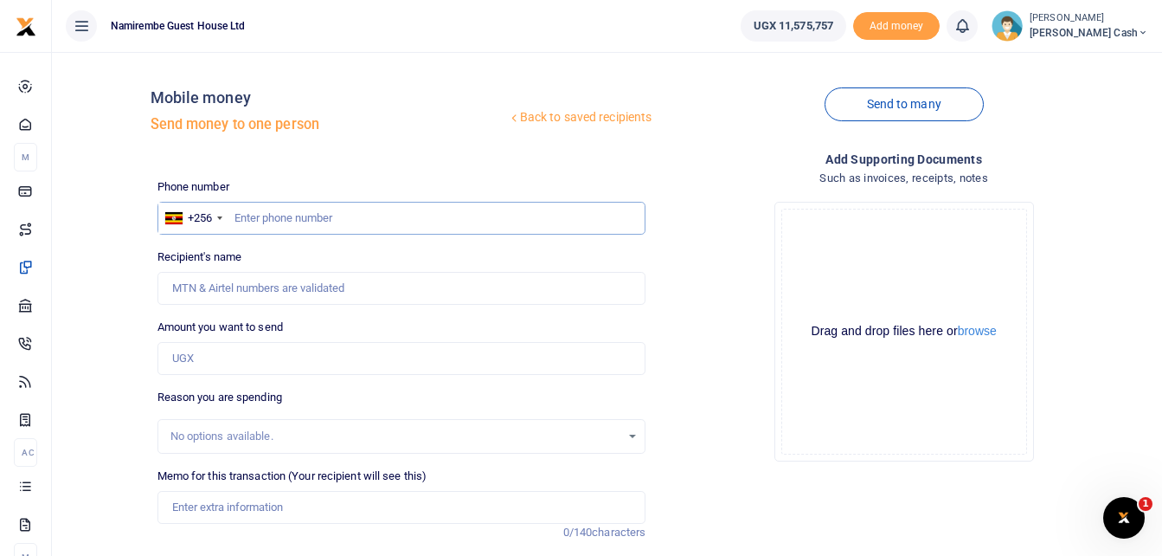
click at [255, 217] on input "text" at bounding box center [402, 218] width 489 height 33
type input "0759002374"
type input "[PERSON_NAME]"
type input "0759002374"
click at [200, 355] on input "Amount you want to send" at bounding box center [402, 358] width 489 height 33
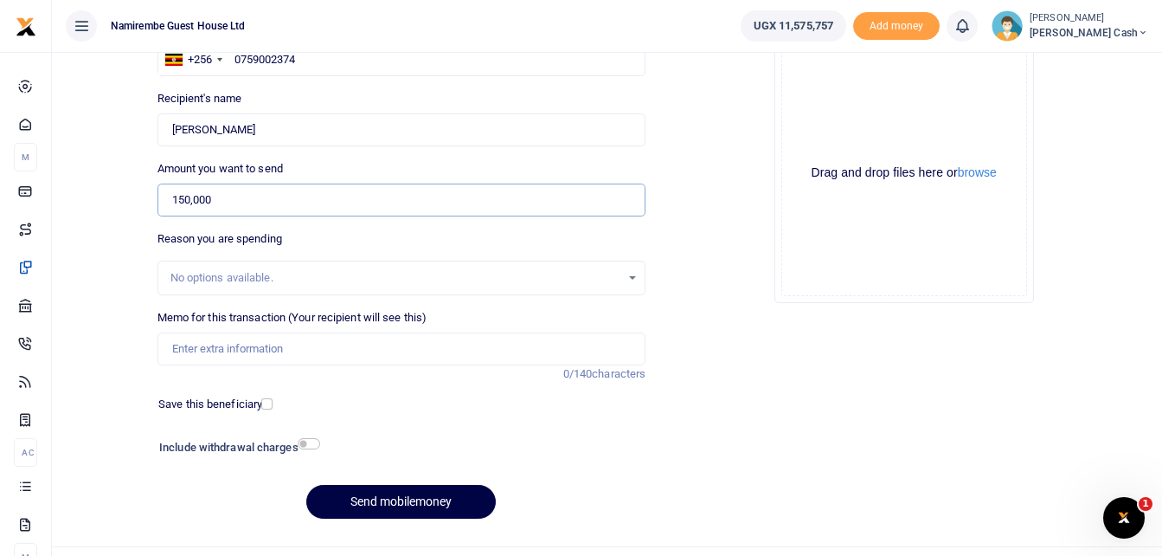
scroll to position [173, 0]
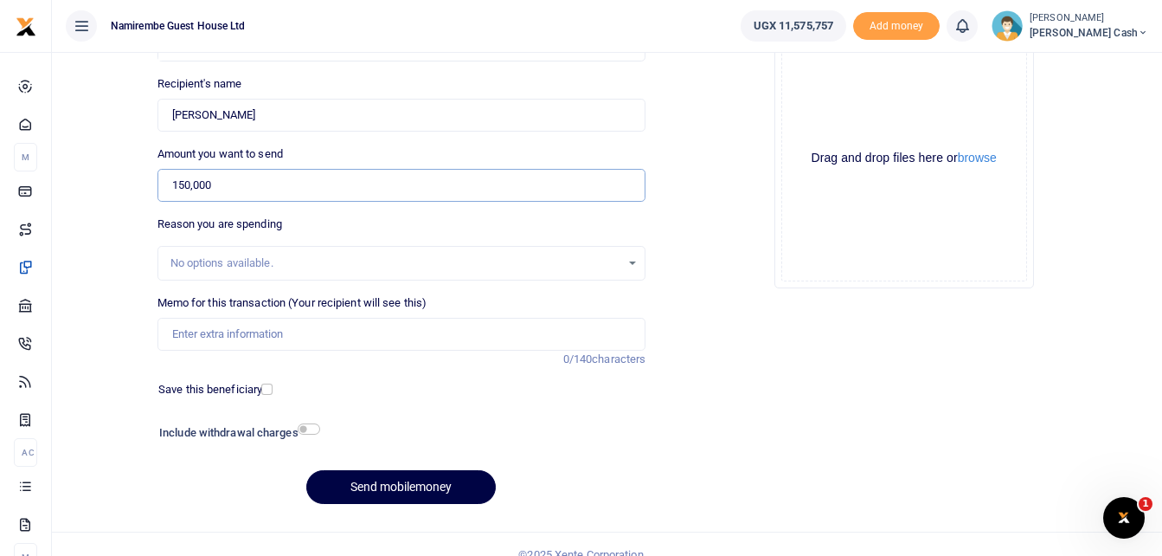
type input "150,000"
click at [196, 329] on input "Memo for this transaction (Your recipient will see this)" at bounding box center [402, 334] width 489 height 33
type input "being payment for 50 kgs of Irish potatoes"
click at [311, 430] on input "checkbox" at bounding box center [309, 428] width 23 height 11
checkbox input "true"
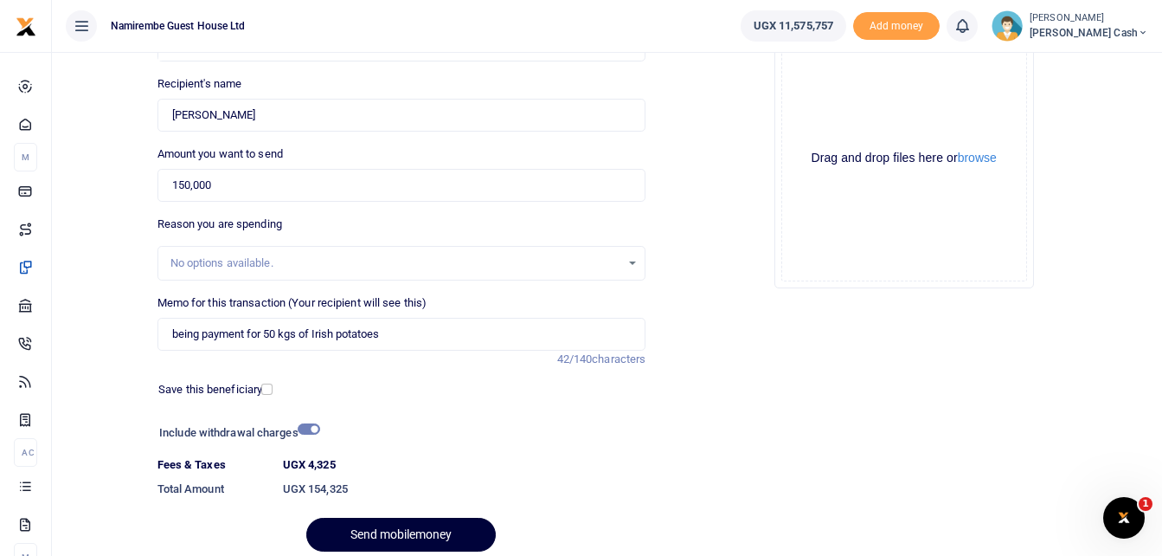
click at [393, 525] on button "Send mobilemoney" at bounding box center [401, 535] width 190 height 34
